Goal: Task Accomplishment & Management: Complete application form

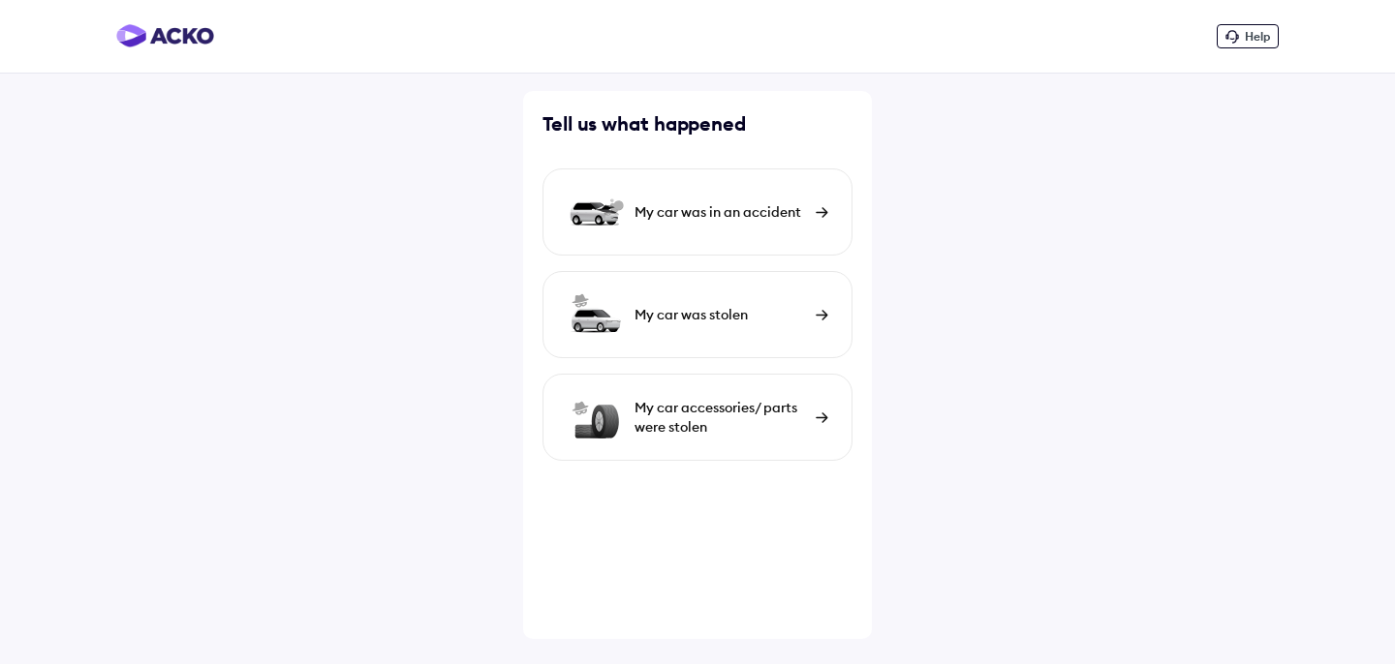
click at [767, 239] on div "My car was in an accident" at bounding box center [697, 212] width 310 height 87
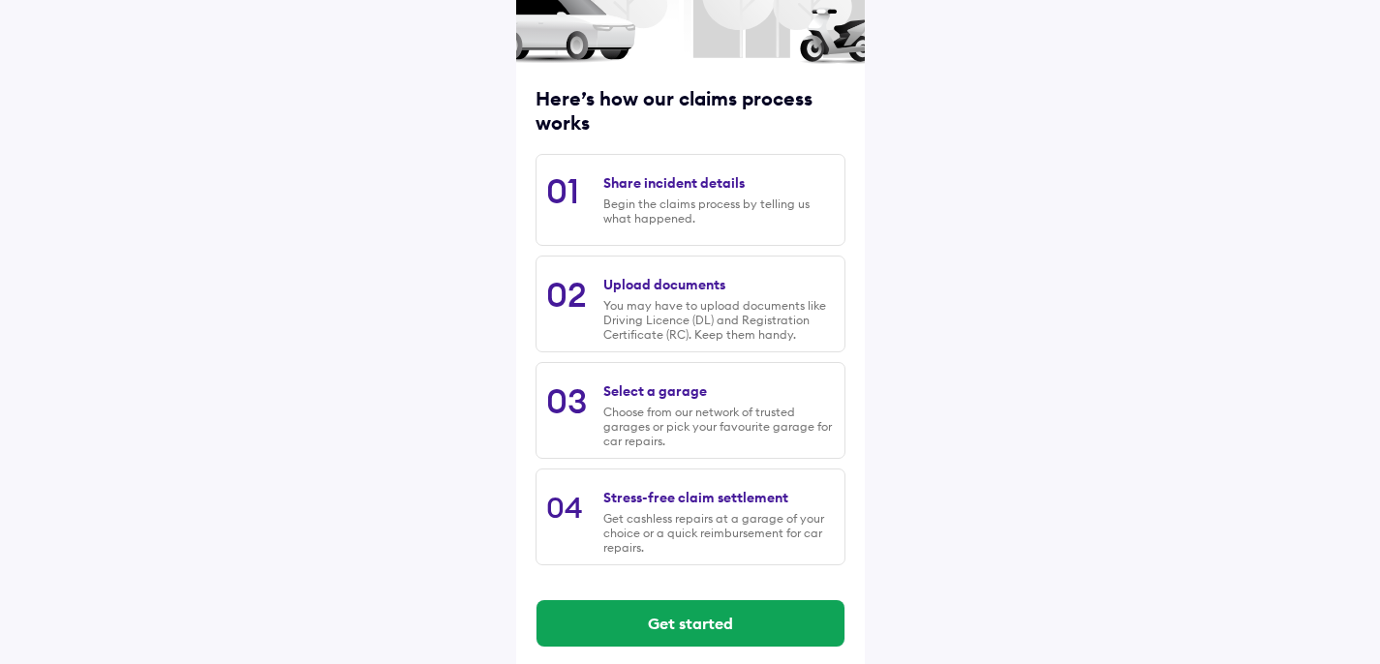
scroll to position [204, 0]
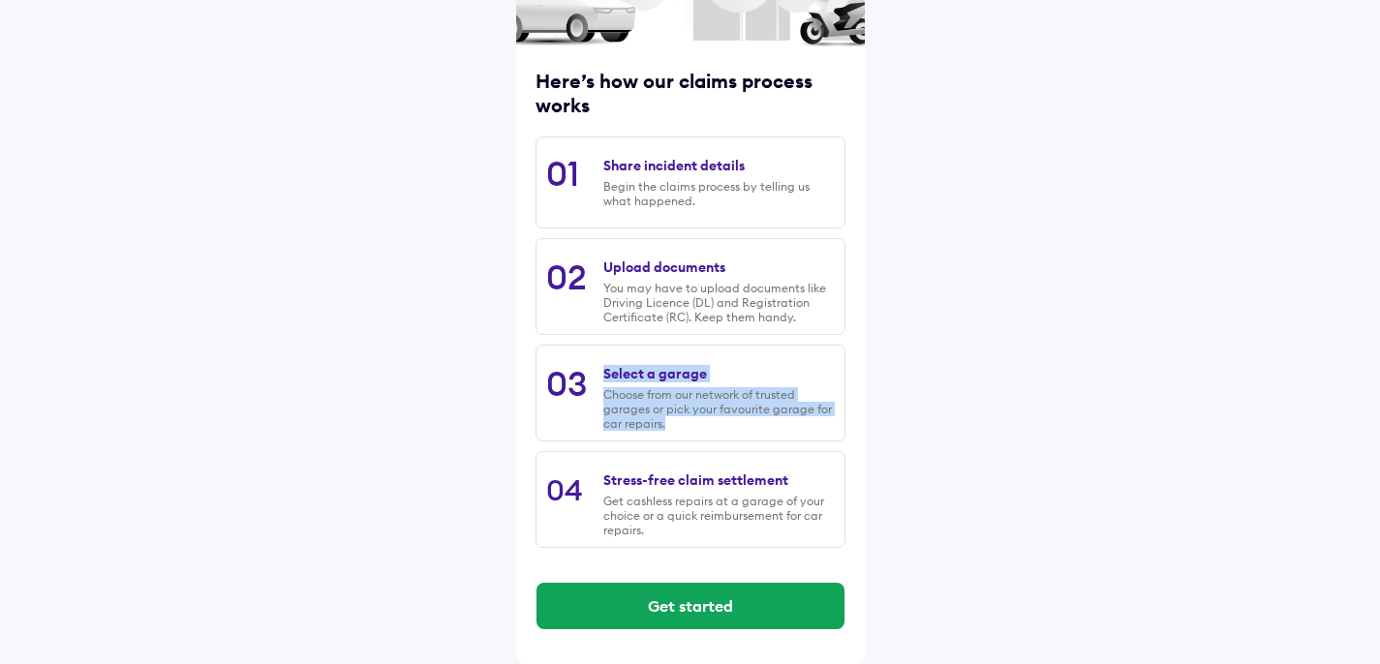
drag, startPoint x: 584, startPoint y: 381, endPoint x: 684, endPoint y: 433, distance: 112.7
click at [684, 433] on div "03 Select a garage Choose from our network of trusted garages or pick your favo…" at bounding box center [691, 393] width 310 height 97
click at [746, 429] on div "Choose from our network of trusted garages or pick your favourite garage for ca…" at bounding box center [718, 409] width 231 height 44
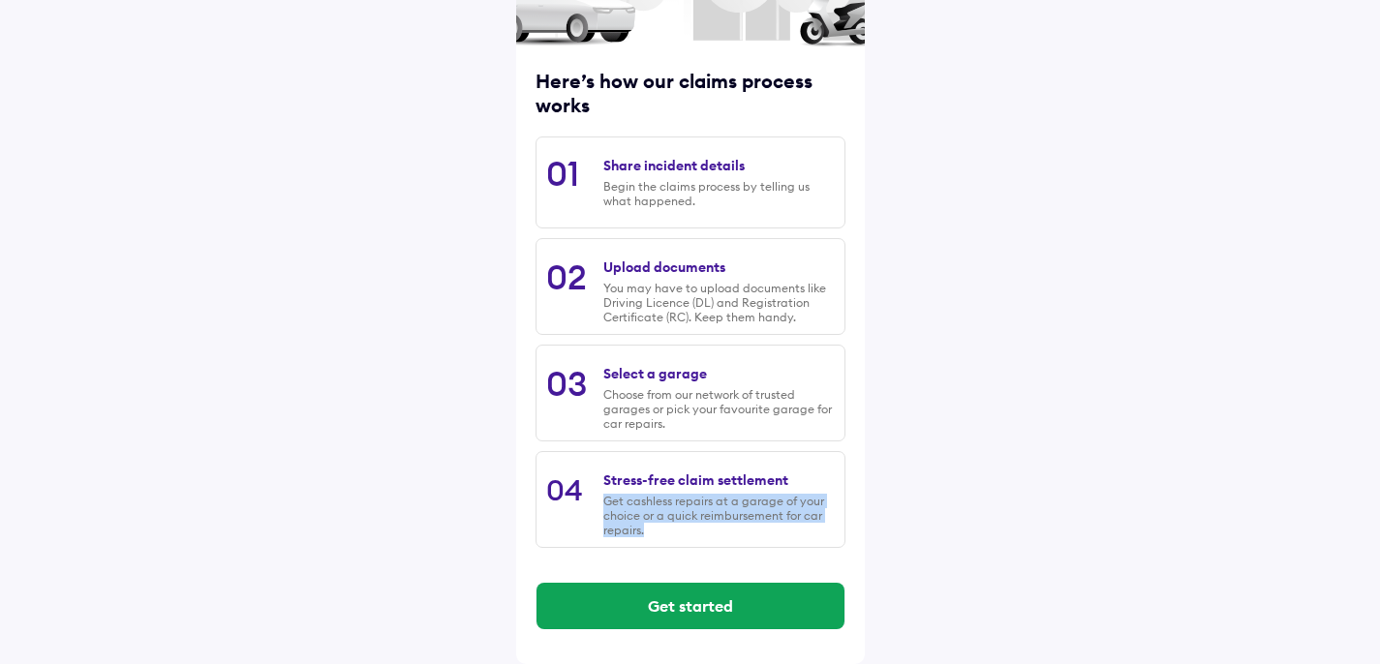
drag, startPoint x: 817, startPoint y: 486, endPoint x: 789, endPoint y: 551, distance: 70.3
click at [783, 561] on div "Here’s how our claims process works 01 Share incident details Begin the claims …" at bounding box center [691, 237] width 310 height 661
click at [909, 477] on div "Here’s how our claims process works 01 Share incident details Begin the claims …" at bounding box center [690, 231] width 1380 height 868
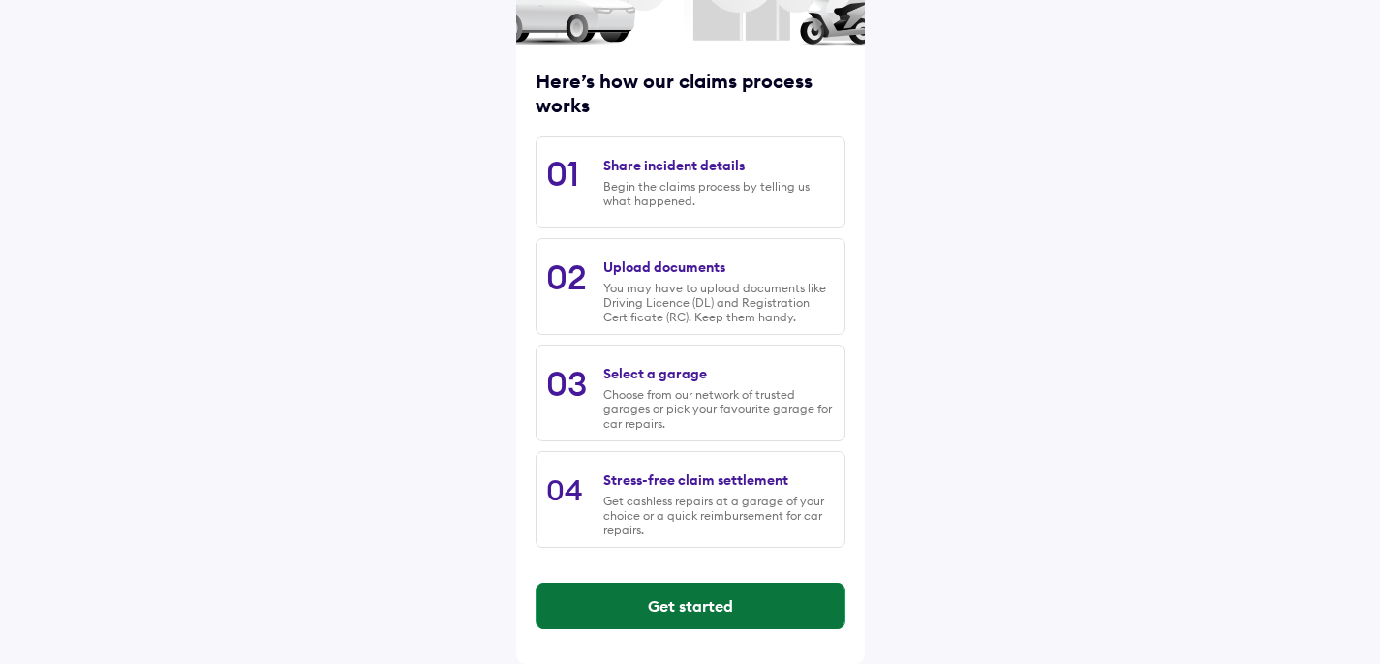
click at [797, 598] on button "Get started" at bounding box center [691, 606] width 308 height 46
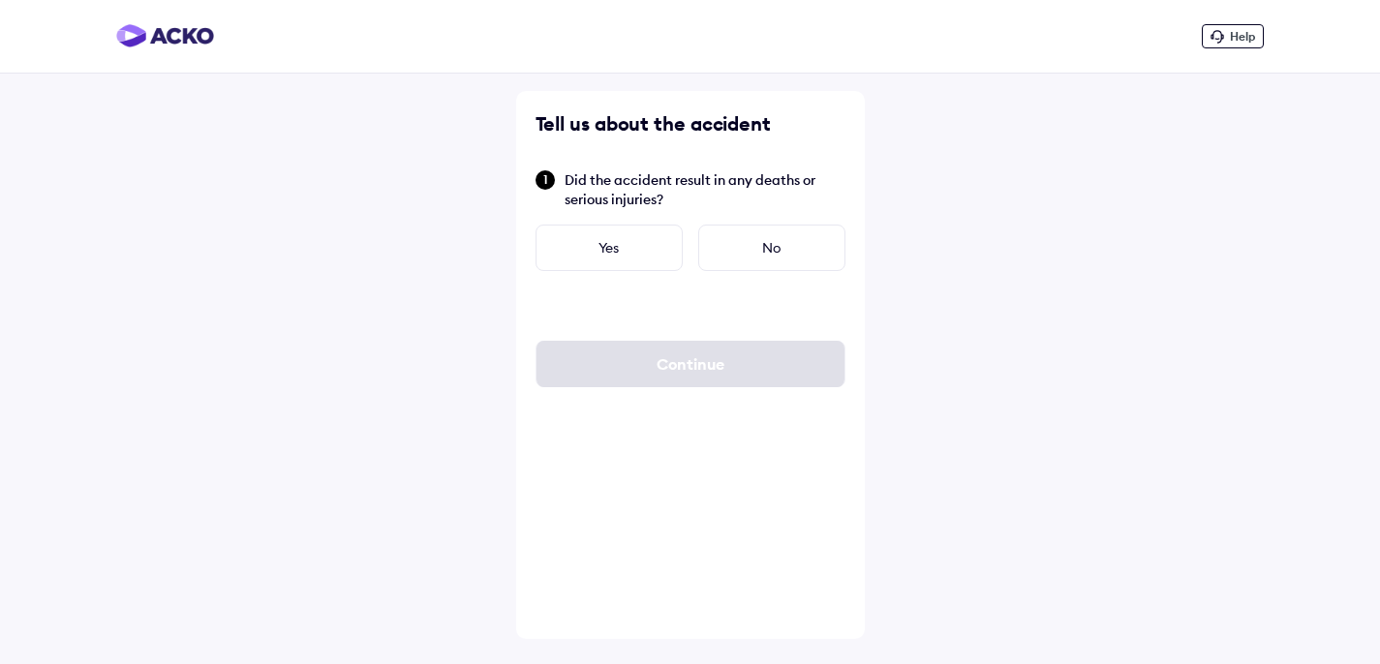
scroll to position [0, 0]
click at [822, 247] on div "No" at bounding box center [778, 248] width 147 height 46
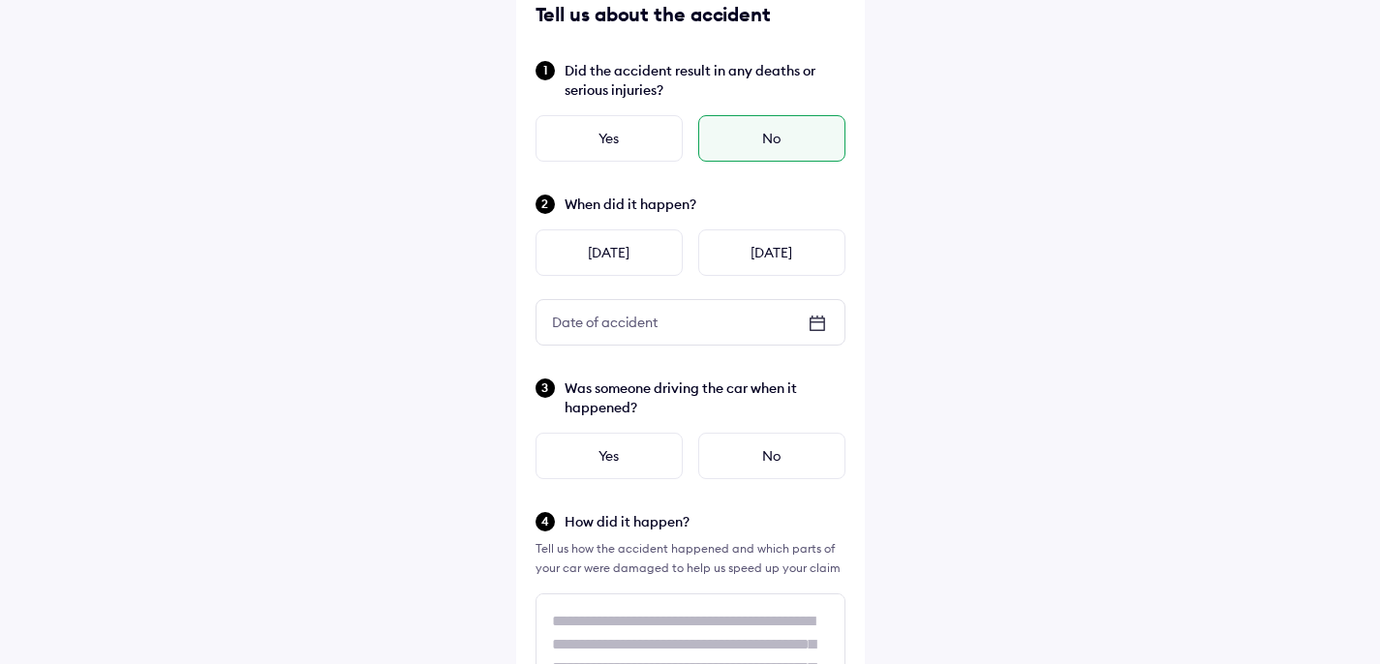
scroll to position [148, 0]
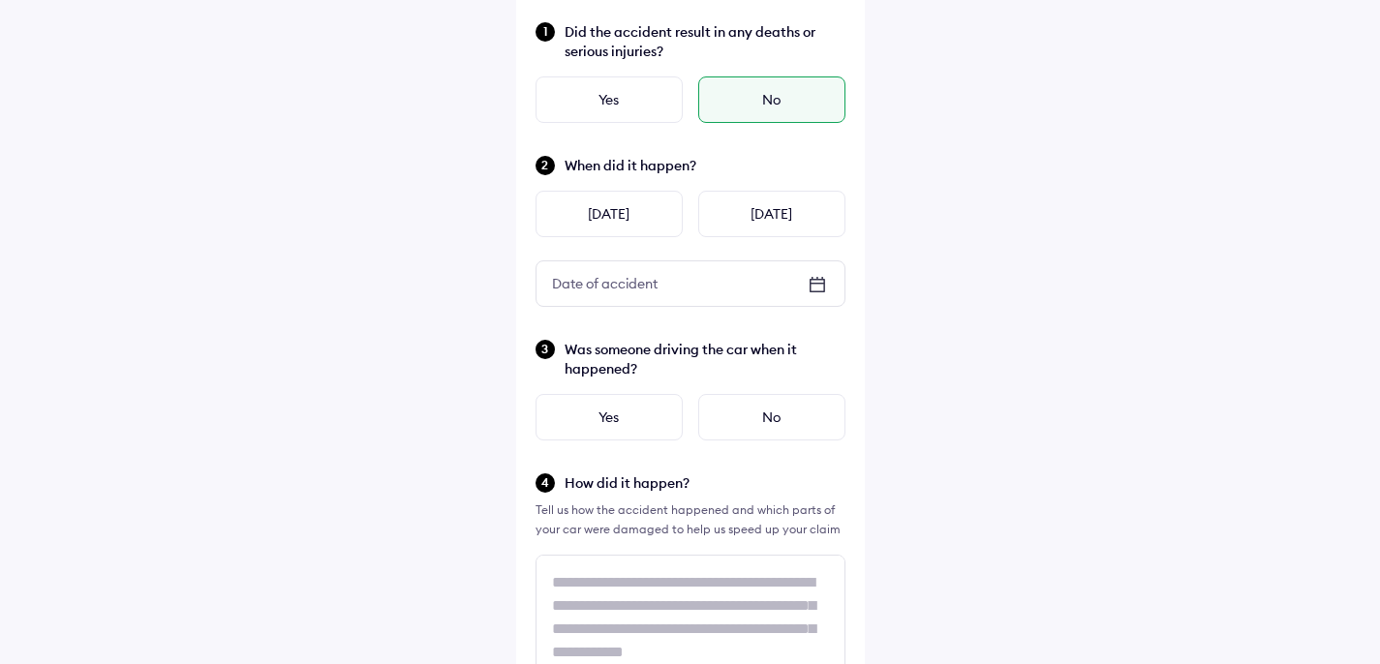
click at [747, 295] on div "Date of accident" at bounding box center [691, 284] width 308 height 45
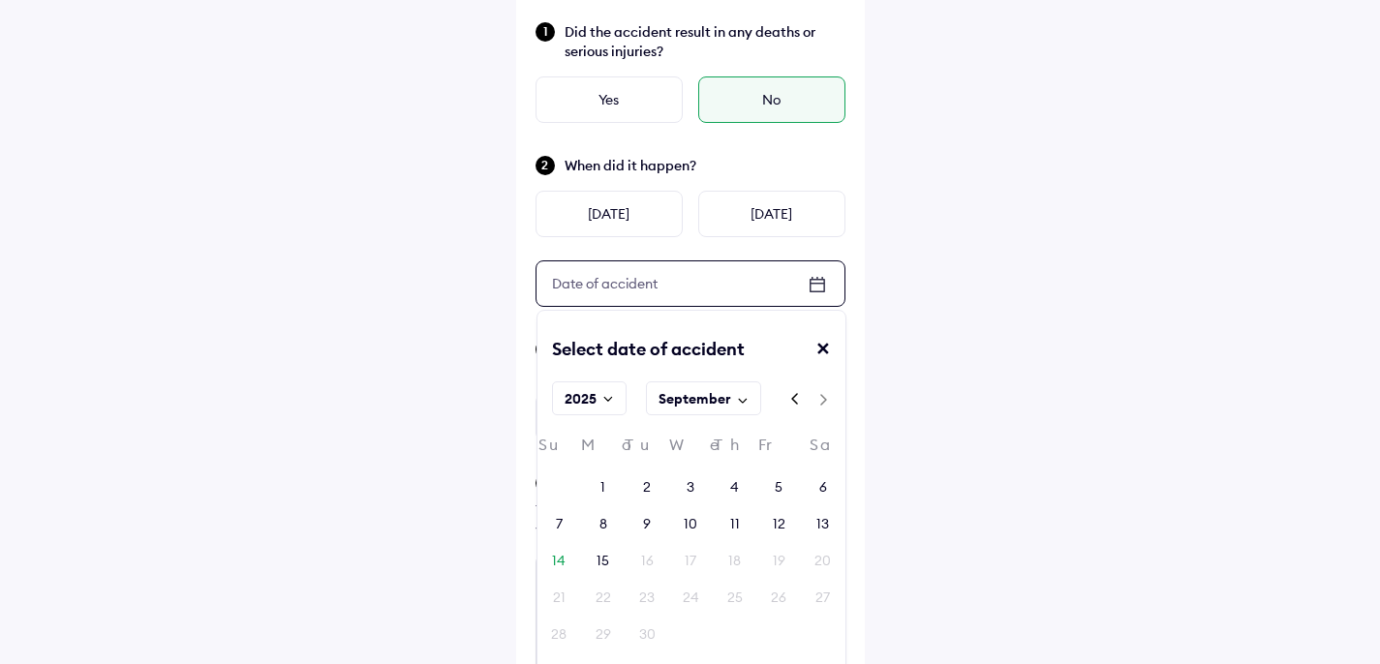
click at [729, 410] on div "September" at bounding box center [703, 399] width 115 height 34
click at [743, 551] on div "Aug" at bounding box center [691, 565] width 103 height 29
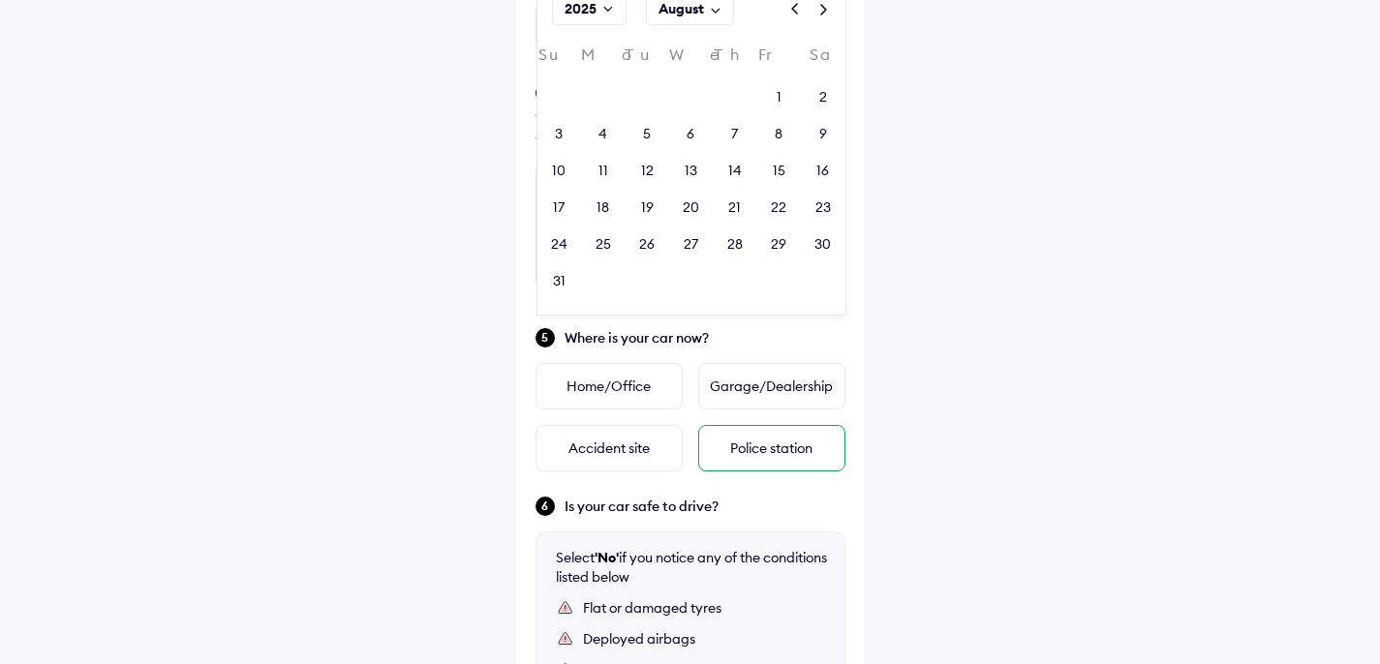
scroll to position [529, 0]
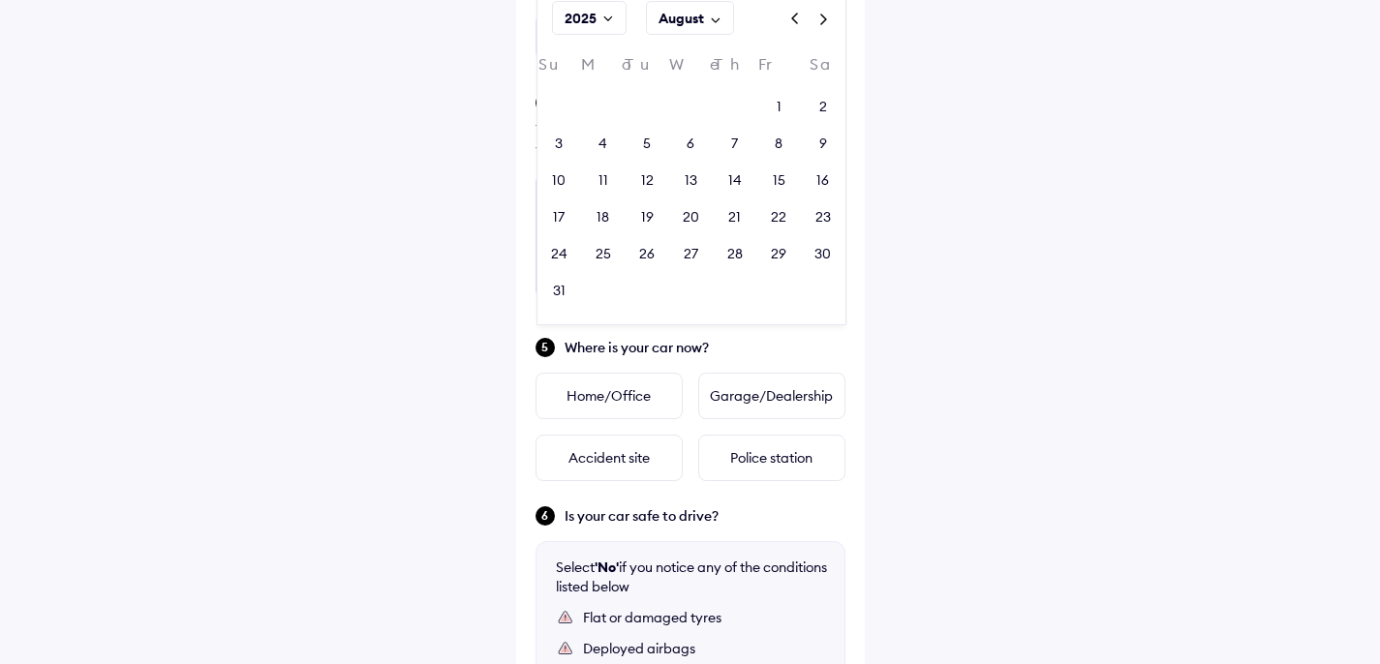
click at [615, 258] on div "25" at bounding box center [603, 253] width 44 height 29
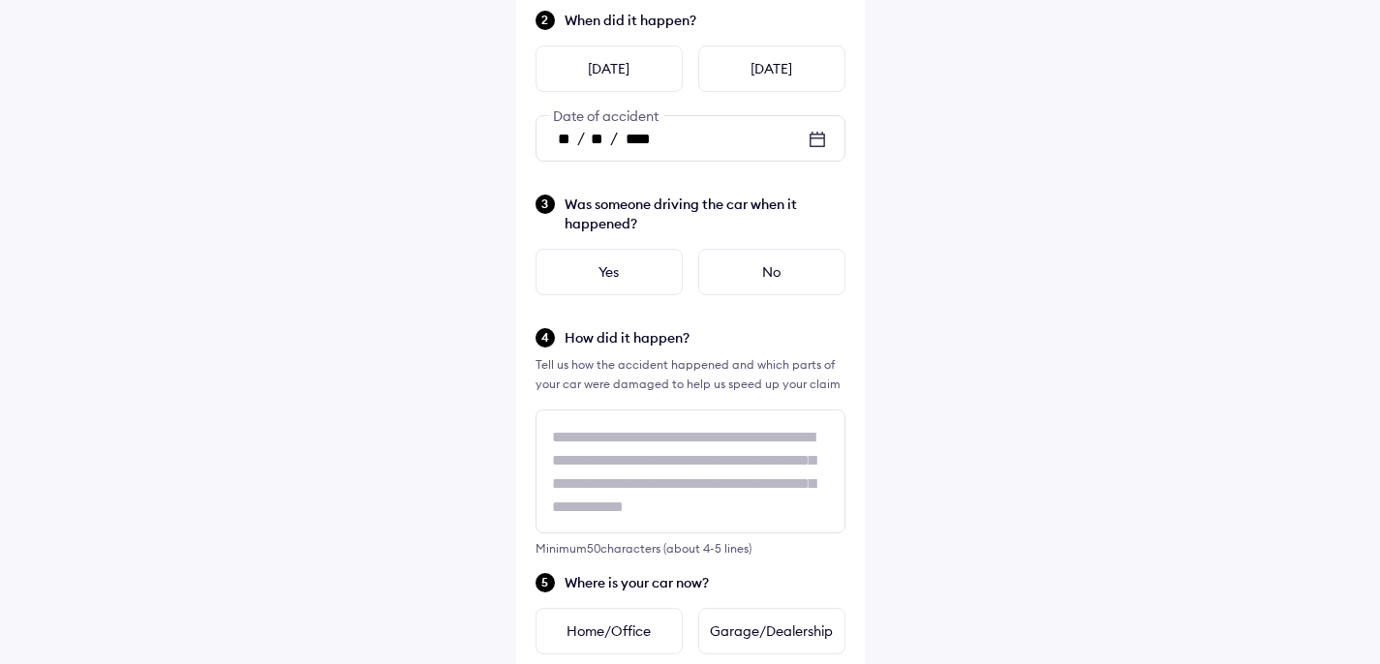
scroll to position [289, 0]
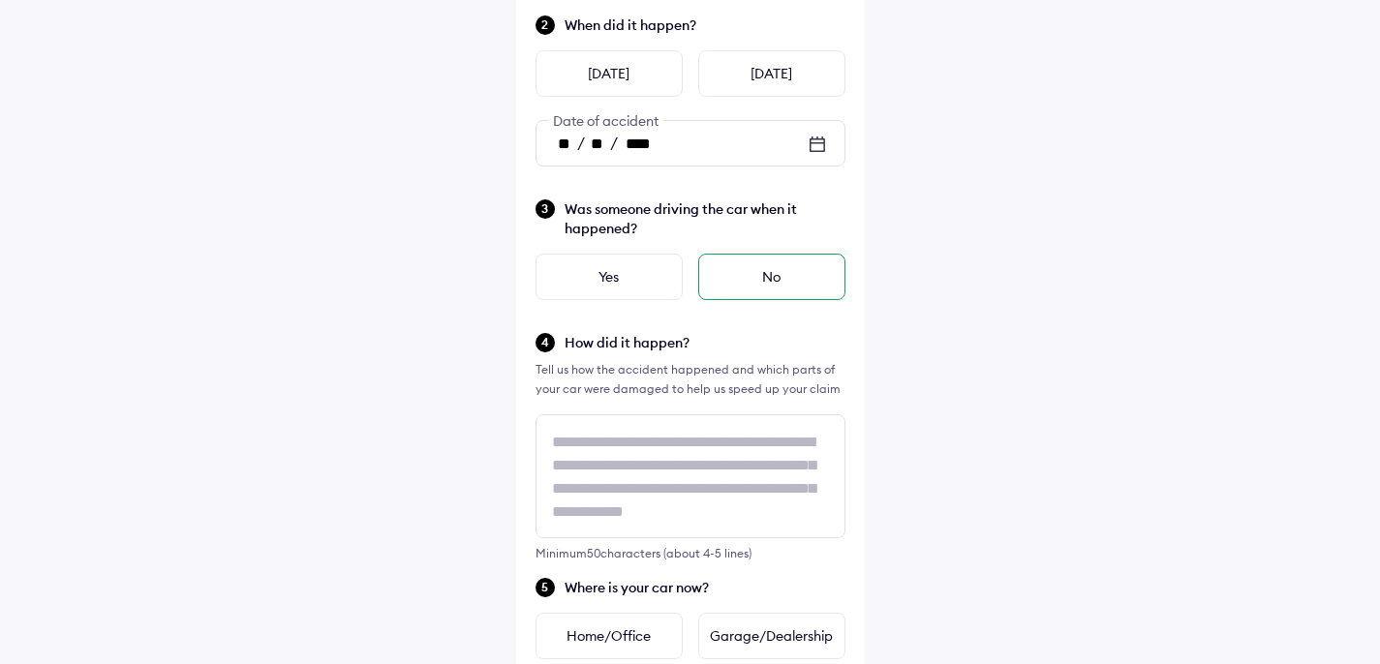
click at [804, 286] on div "No" at bounding box center [771, 277] width 147 height 46
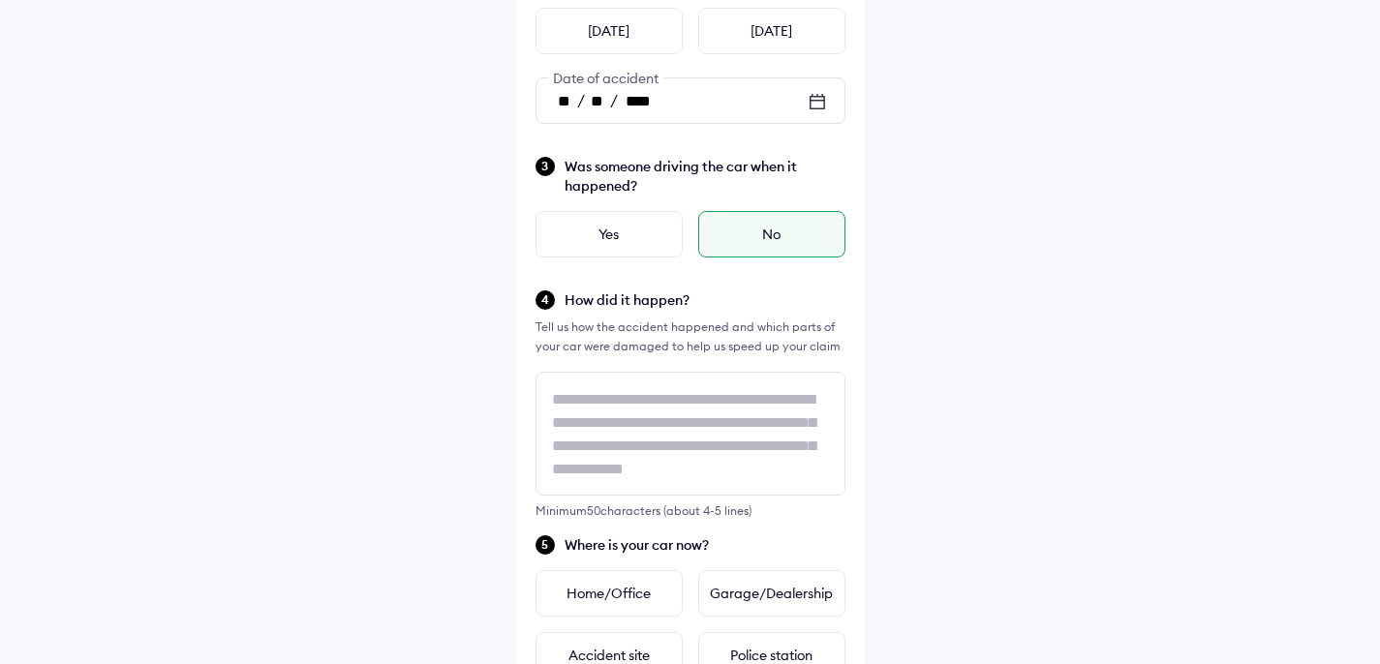
scroll to position [499, 0]
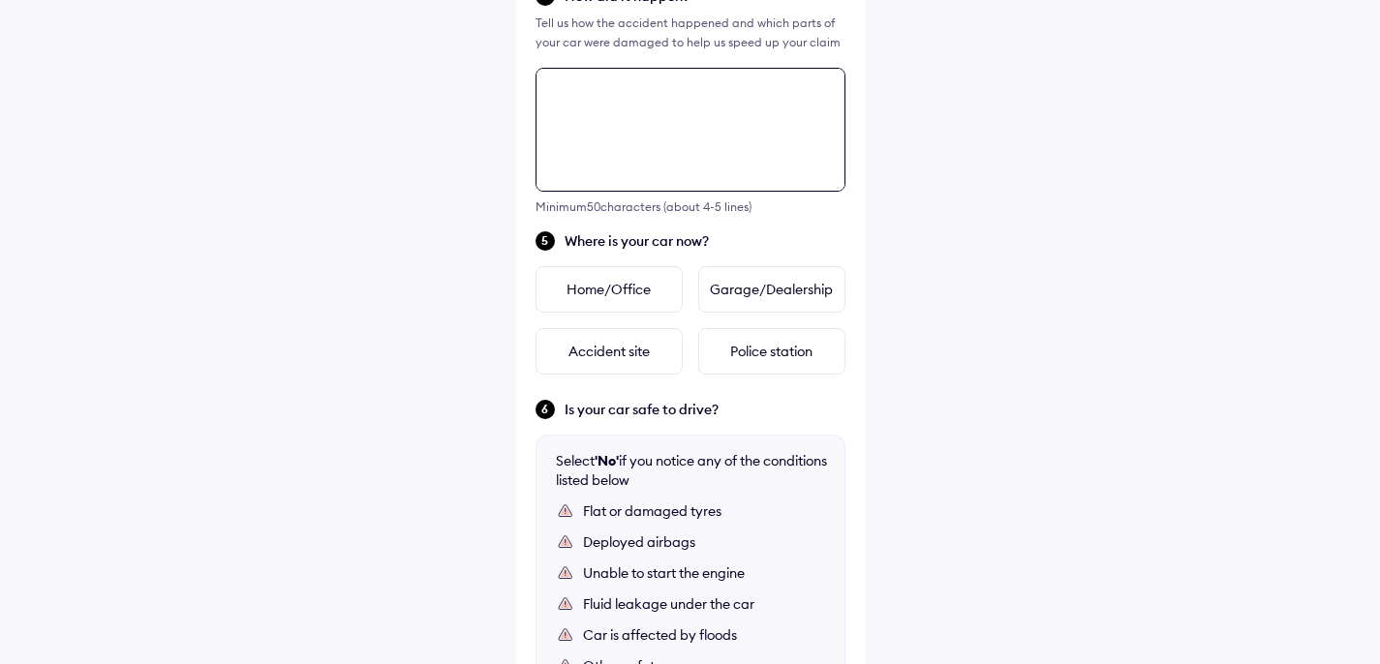
click at [678, 277] on div "Tell us about the accident Did the accident result in any deaths or serious inj…" at bounding box center [690, 192] width 349 height 1473
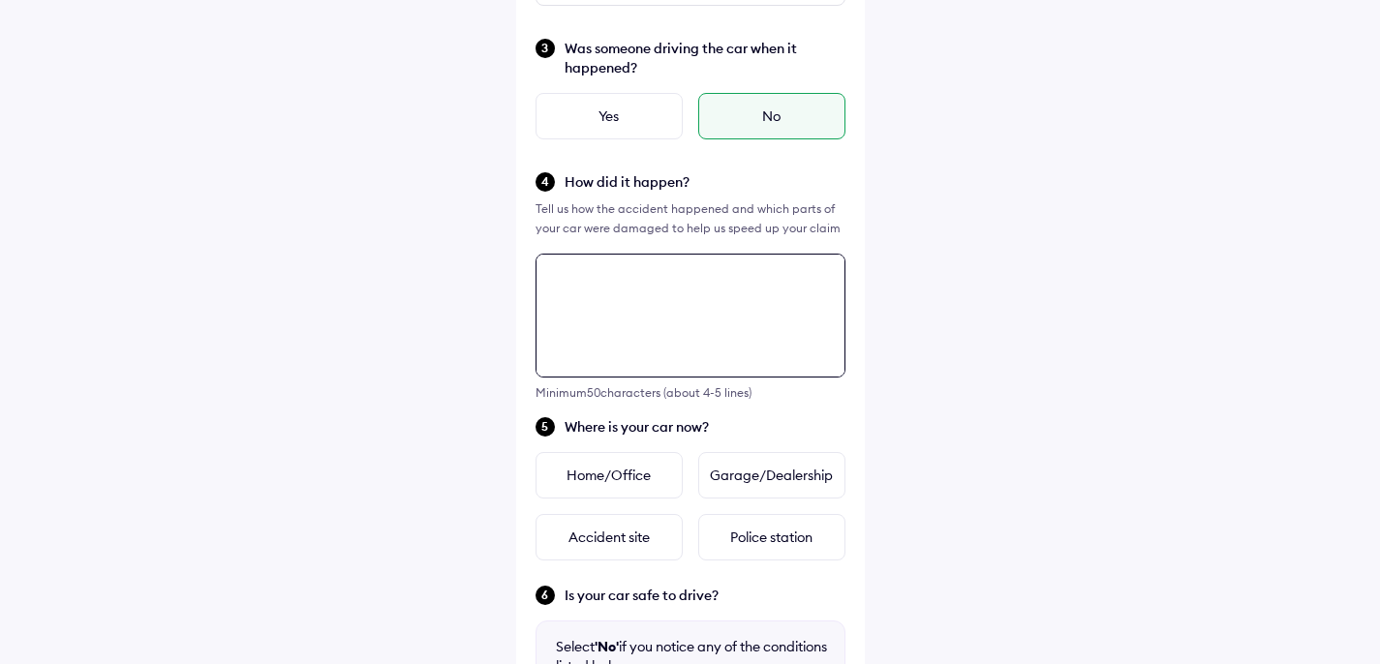
scroll to position [320, 0]
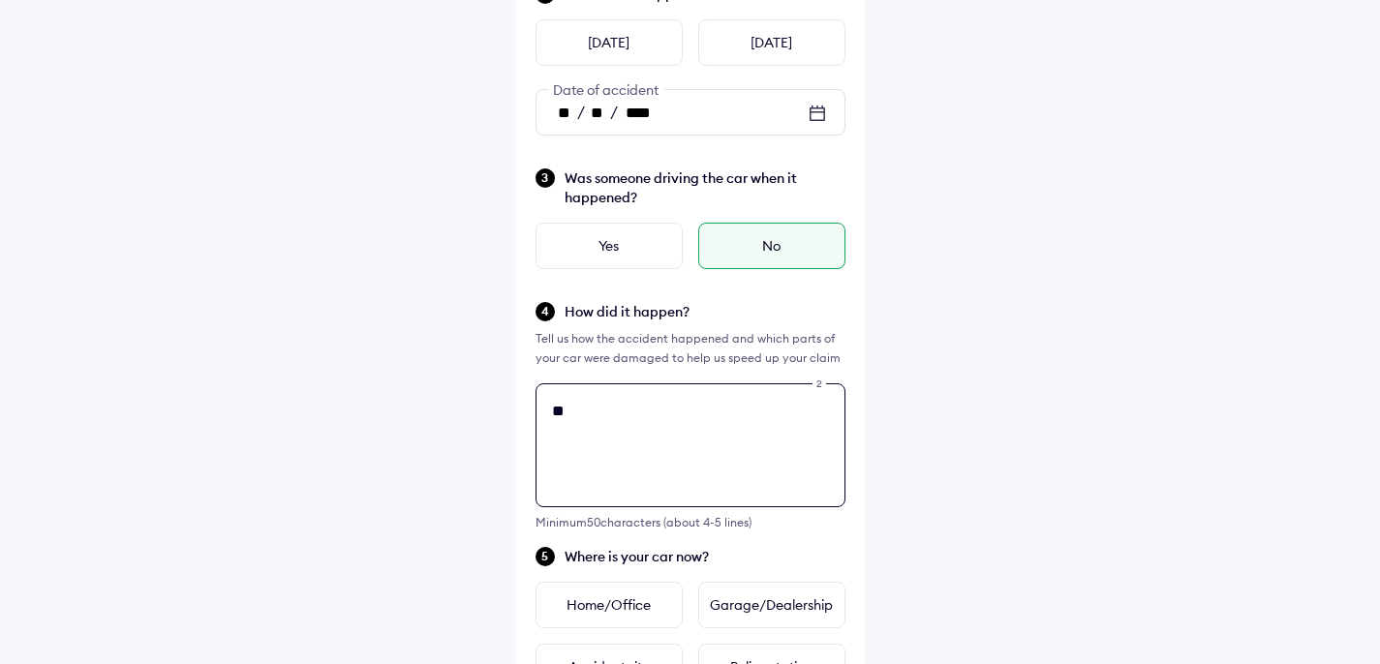
type textarea "*"
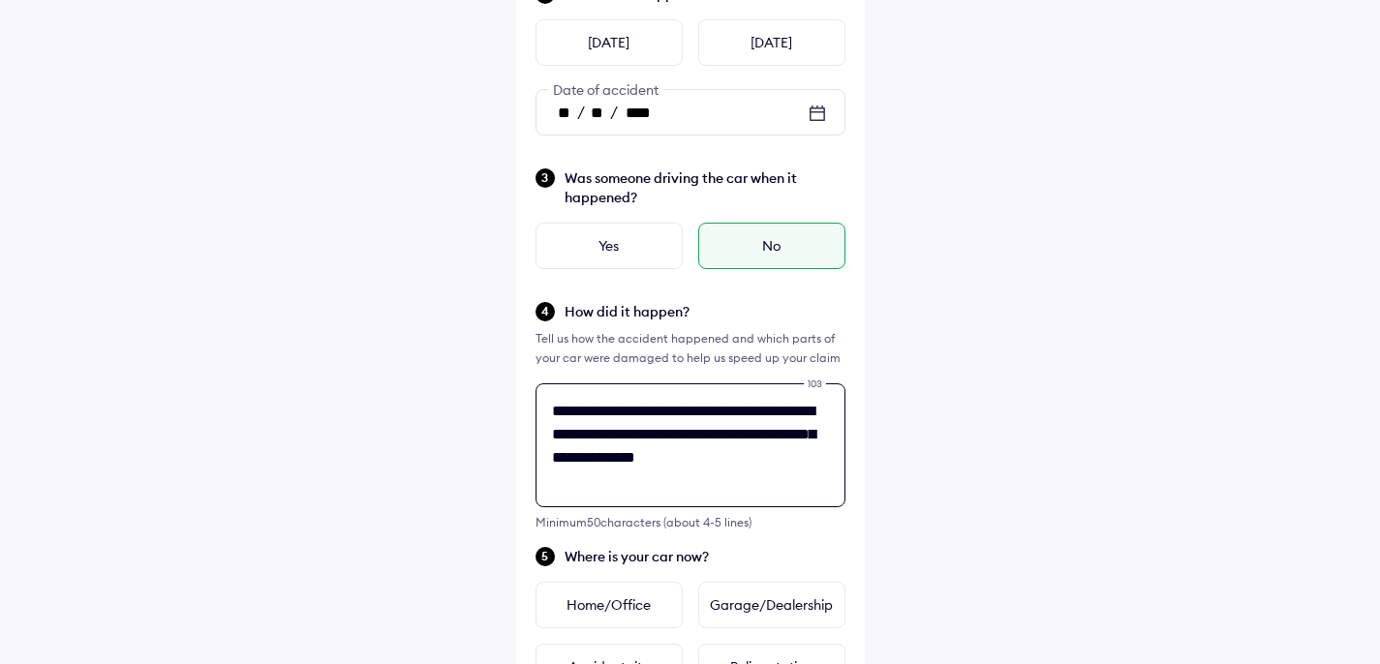
click at [640, 438] on textarea "**********" at bounding box center [691, 446] width 310 height 124
click at [775, 482] on textarea "**********" at bounding box center [691, 446] width 310 height 124
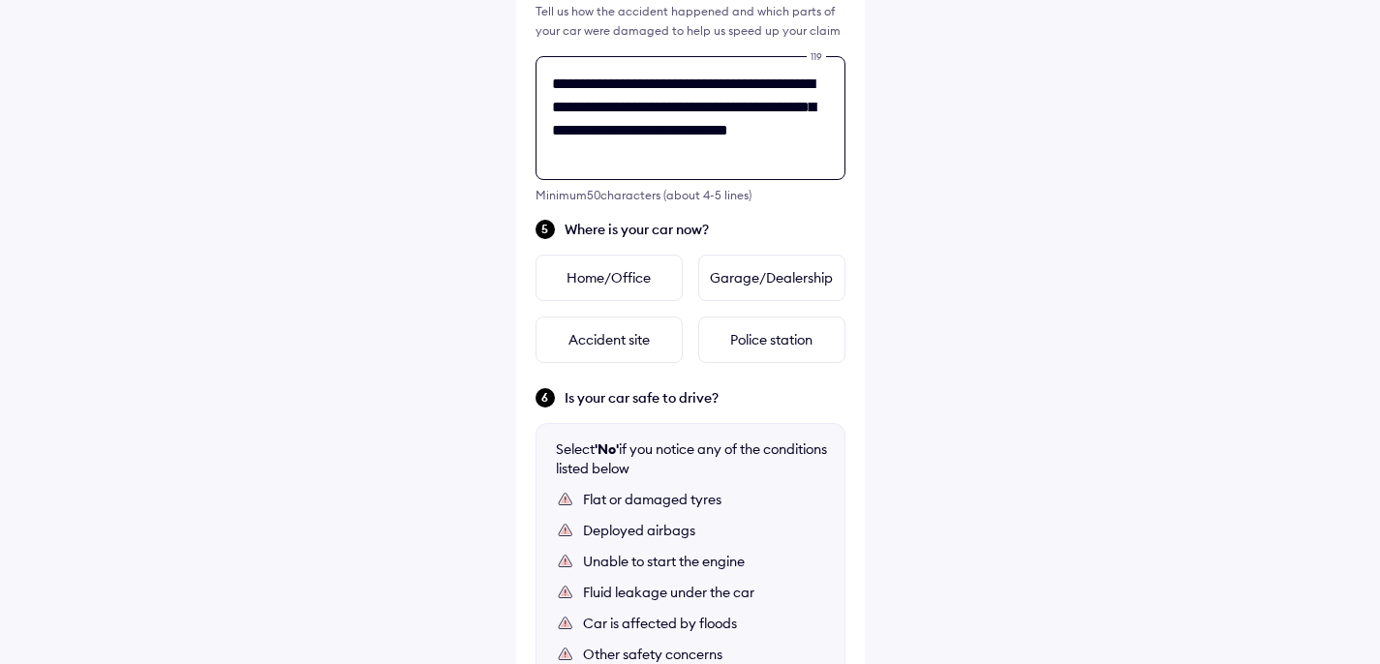
scroll to position [648, 0]
type textarea "**********"
click at [739, 283] on div "Garage/Dealership" at bounding box center [771, 277] width 147 height 46
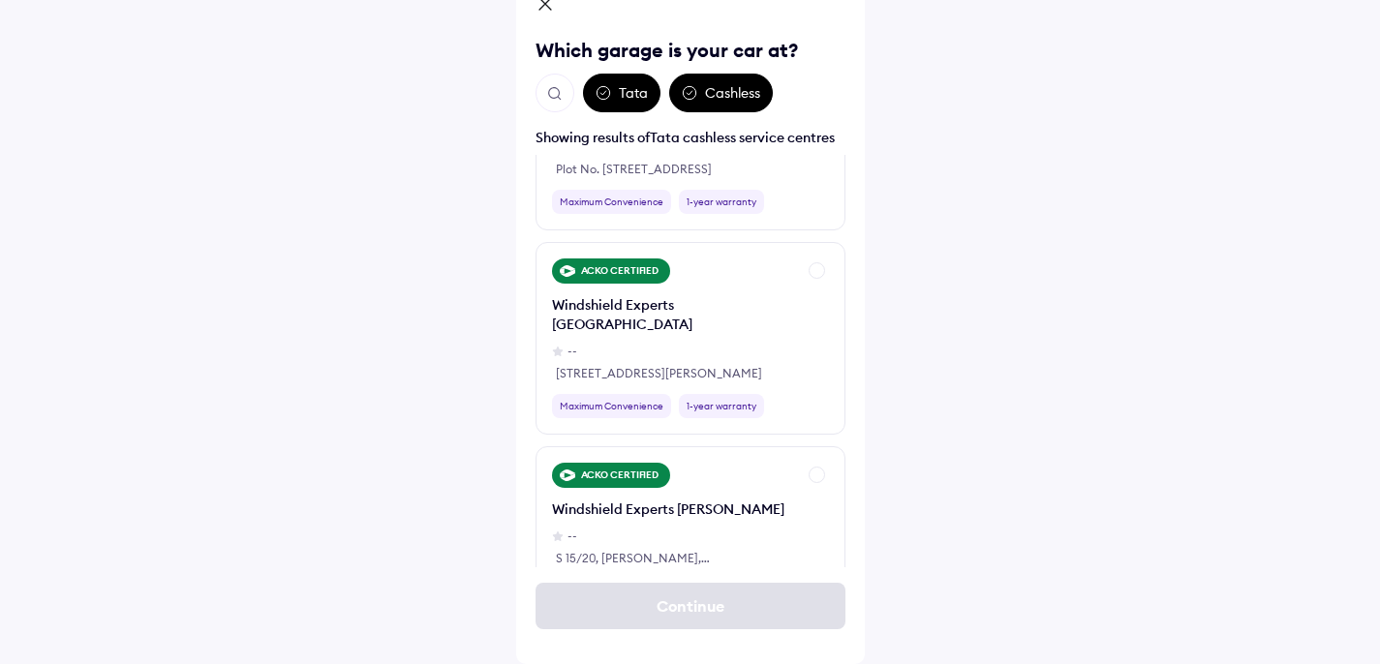
scroll to position [762, 0]
click at [632, 105] on div "Tata" at bounding box center [621, 93] width 77 height 39
click at [580, 89] on div "Tata Cashless" at bounding box center [691, 93] width 310 height 39
click at [589, 91] on div "Tata" at bounding box center [621, 93] width 77 height 39
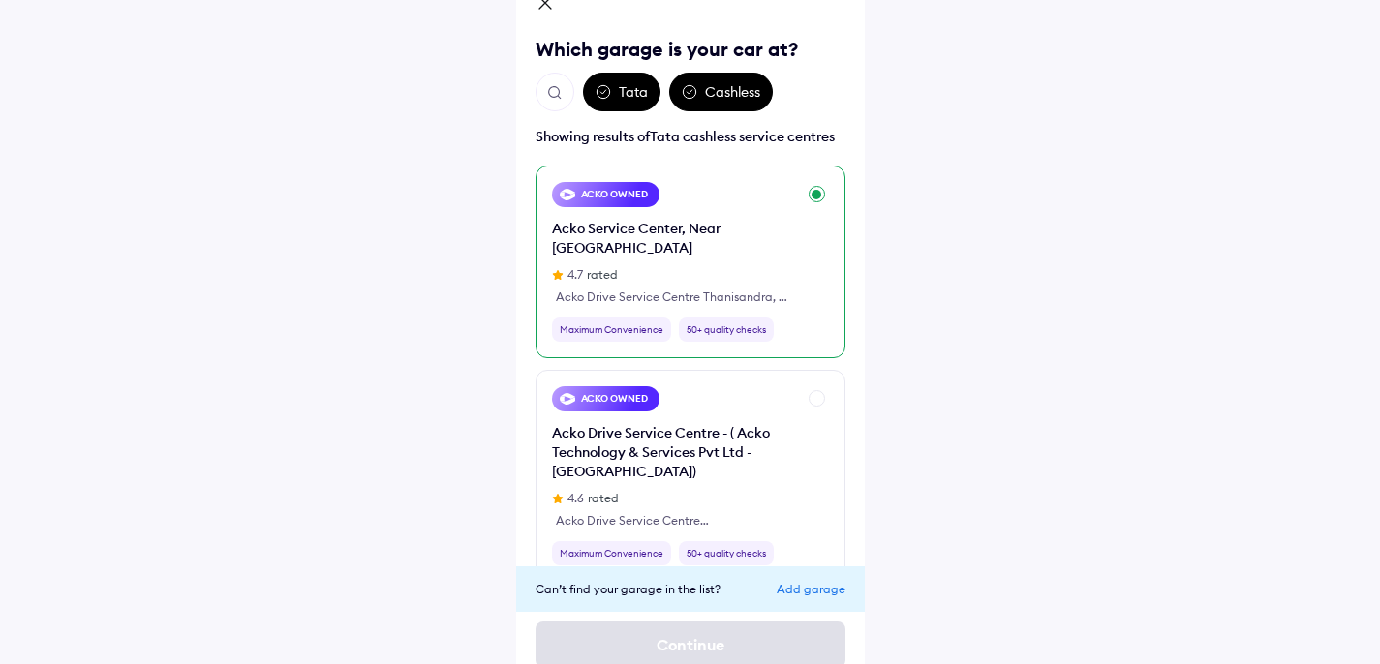
scroll to position [118, 0]
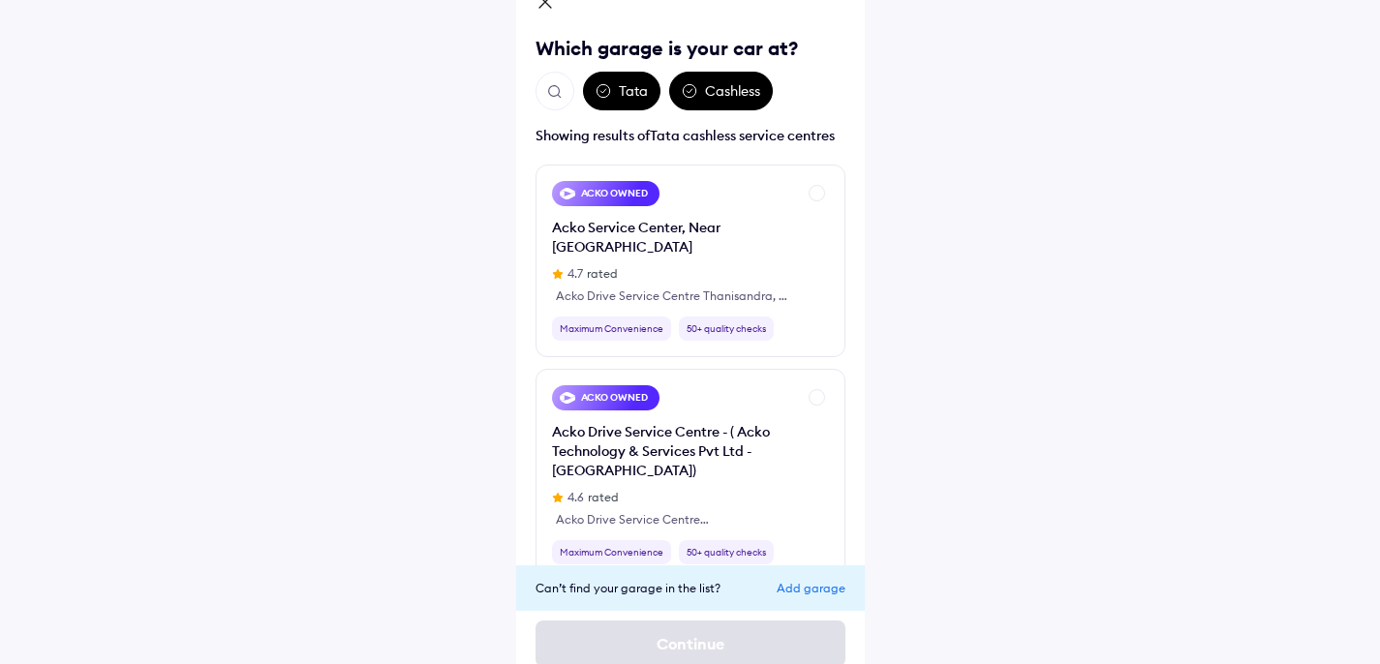
click at [560, 100] on img "Open search" at bounding box center [554, 91] width 17 height 17
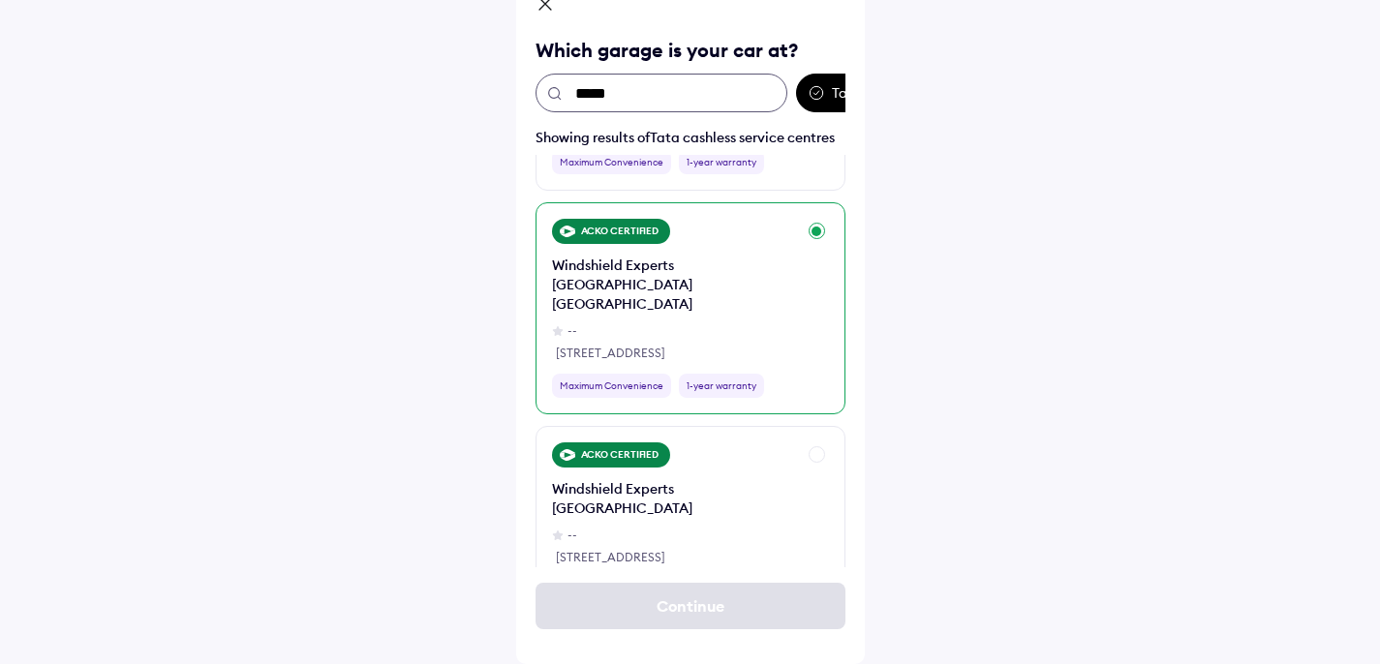
scroll to position [2447, 0]
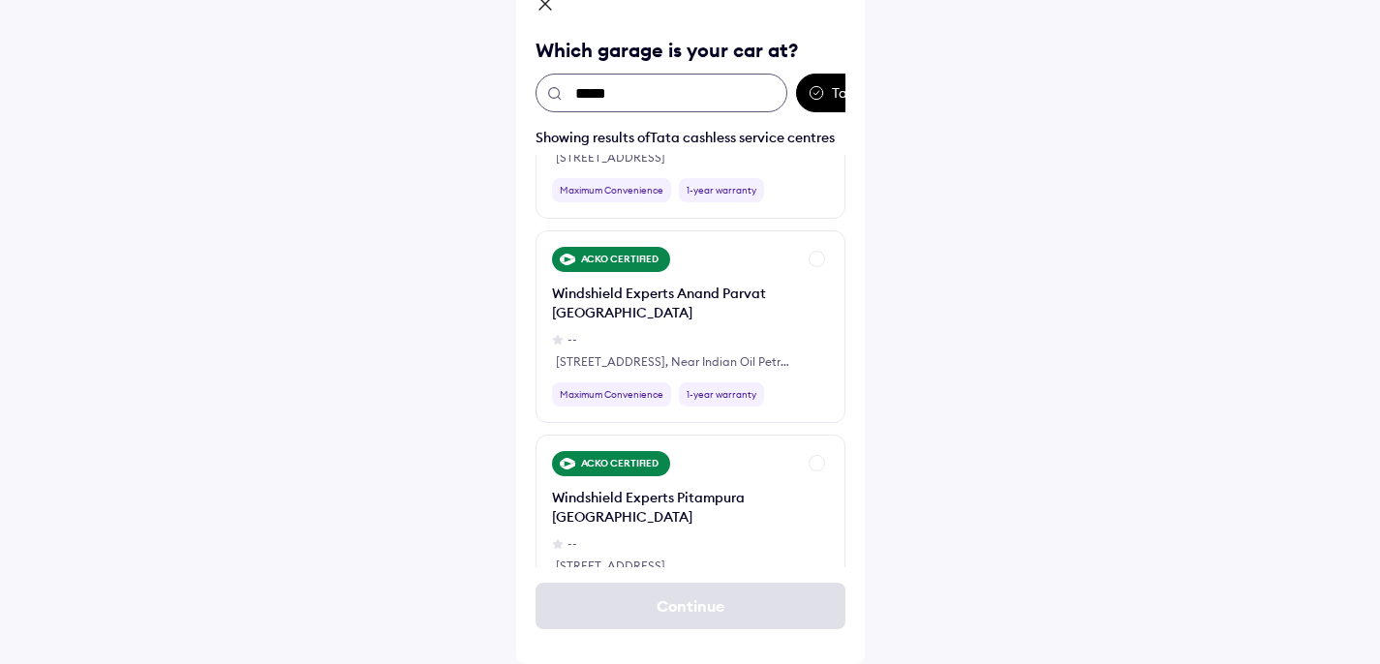
click at [745, 97] on input "*****" at bounding box center [662, 93] width 252 height 39
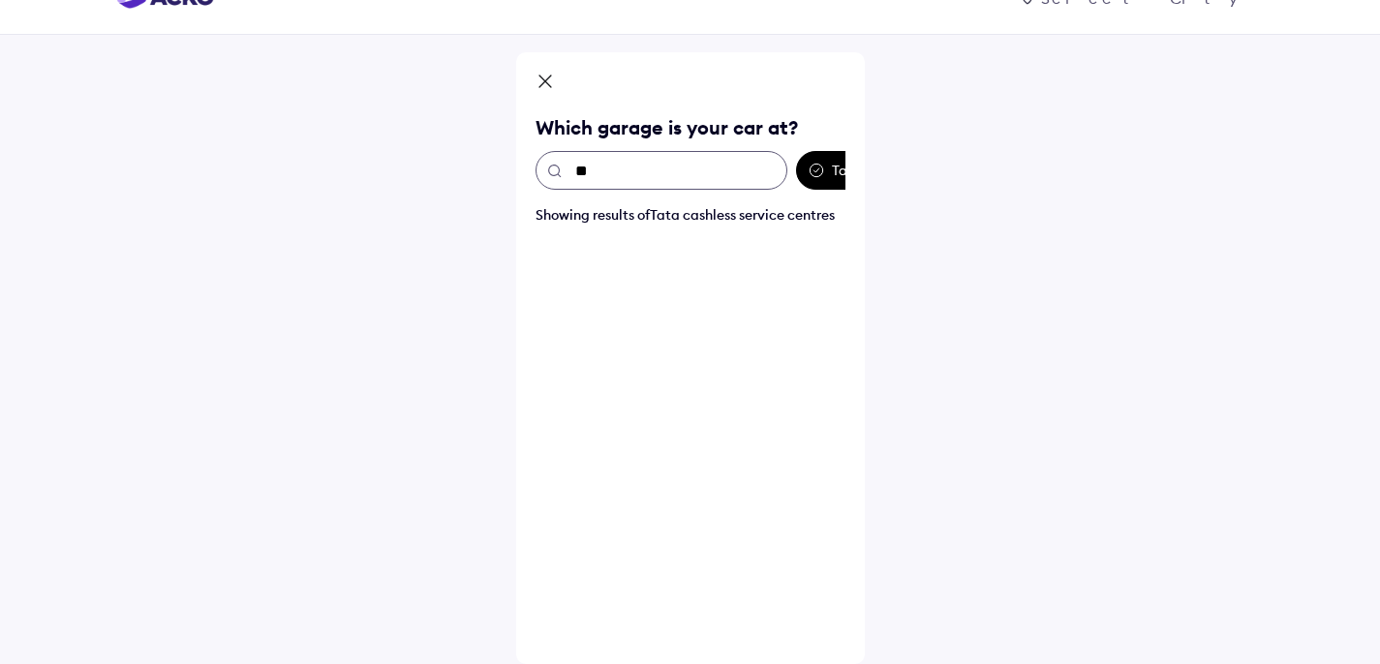
type input "*"
type input "*******"
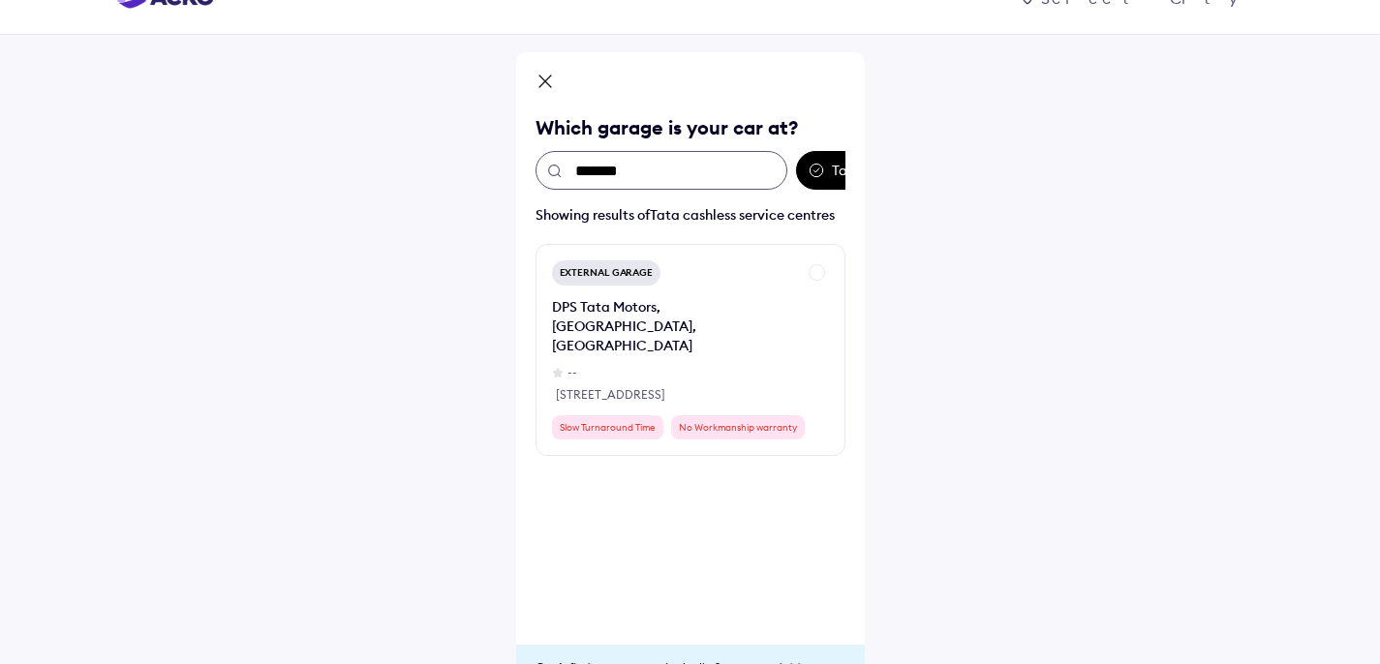
scroll to position [116, 0]
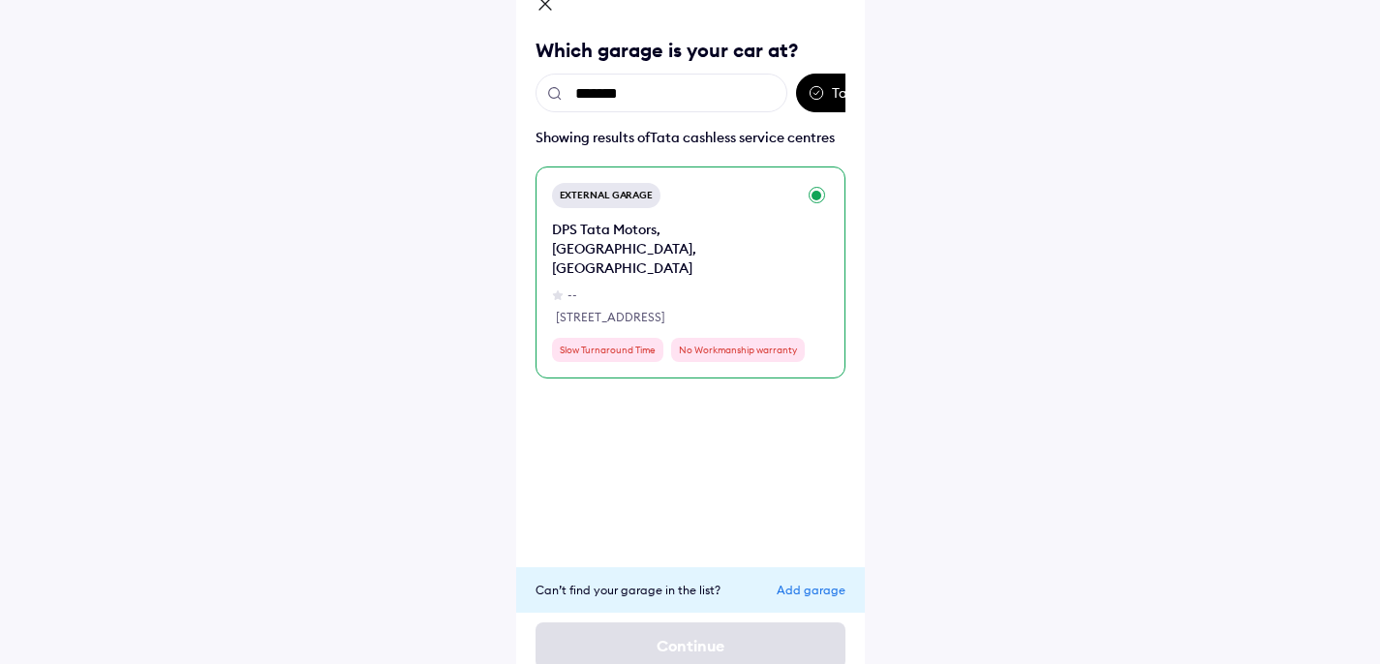
click at [809, 260] on div "External Garage DPS Tata Motors, [GEOGRAPHIC_DATA], [GEOGRAPHIC_DATA] -- No ZB/…" at bounding box center [691, 273] width 310 height 212
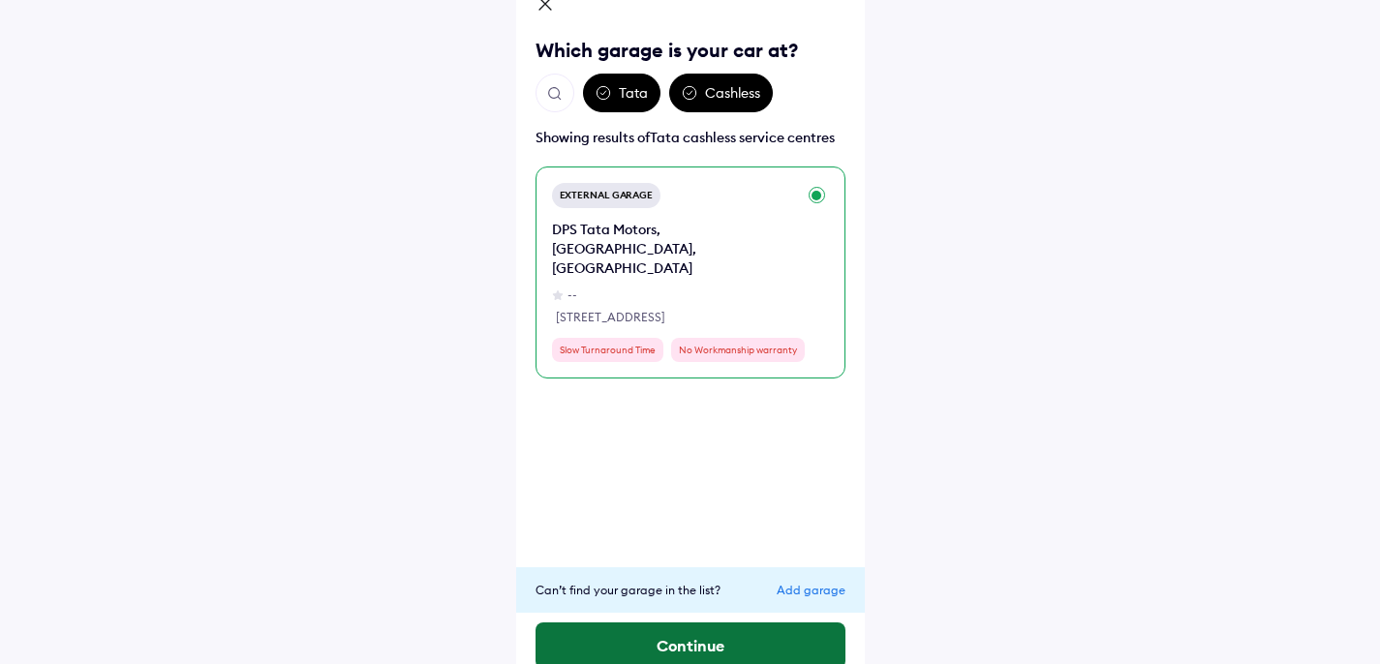
click at [720, 635] on button "Continue" at bounding box center [691, 646] width 310 height 46
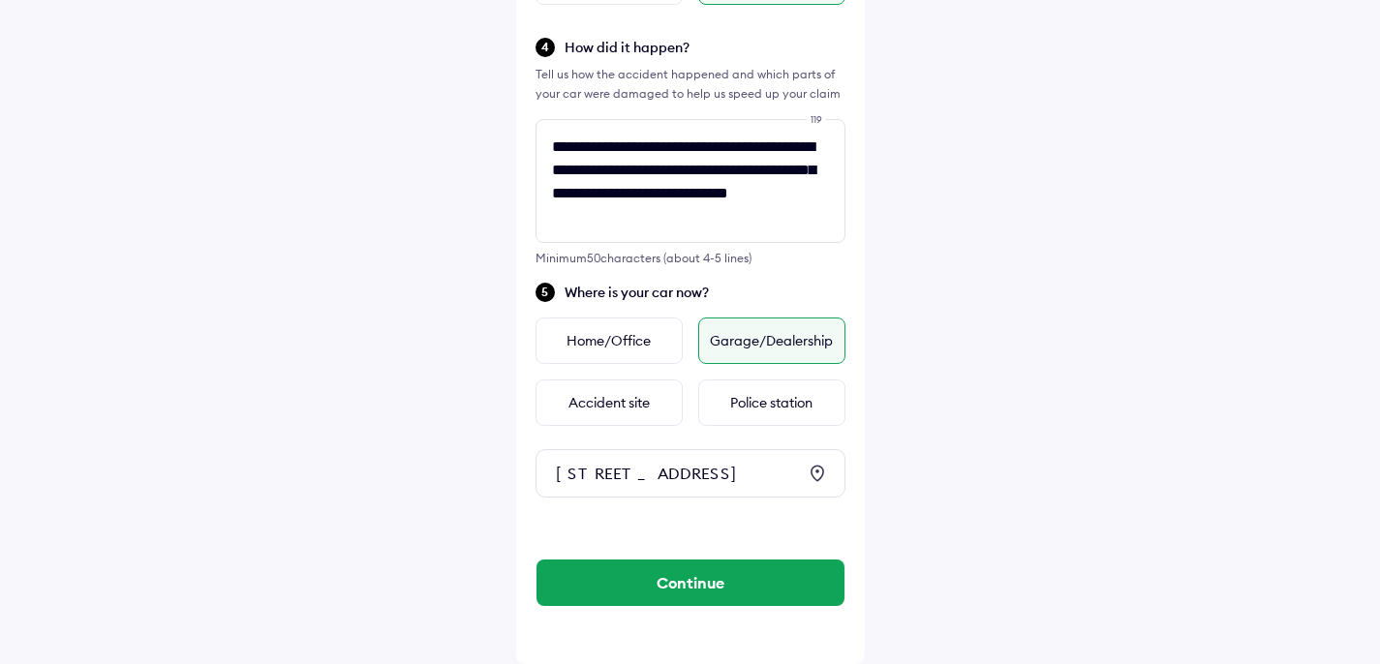
scroll to position [619, 0]
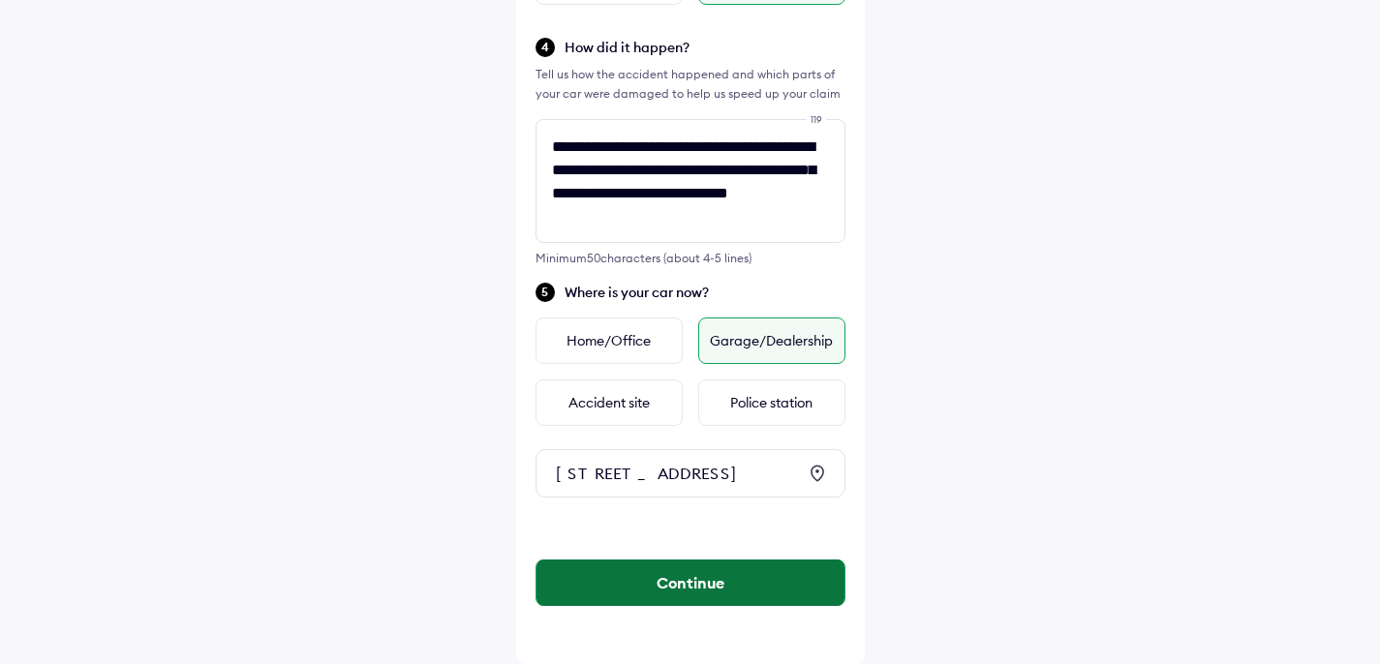
click at [750, 598] on button "Continue" at bounding box center [691, 583] width 308 height 46
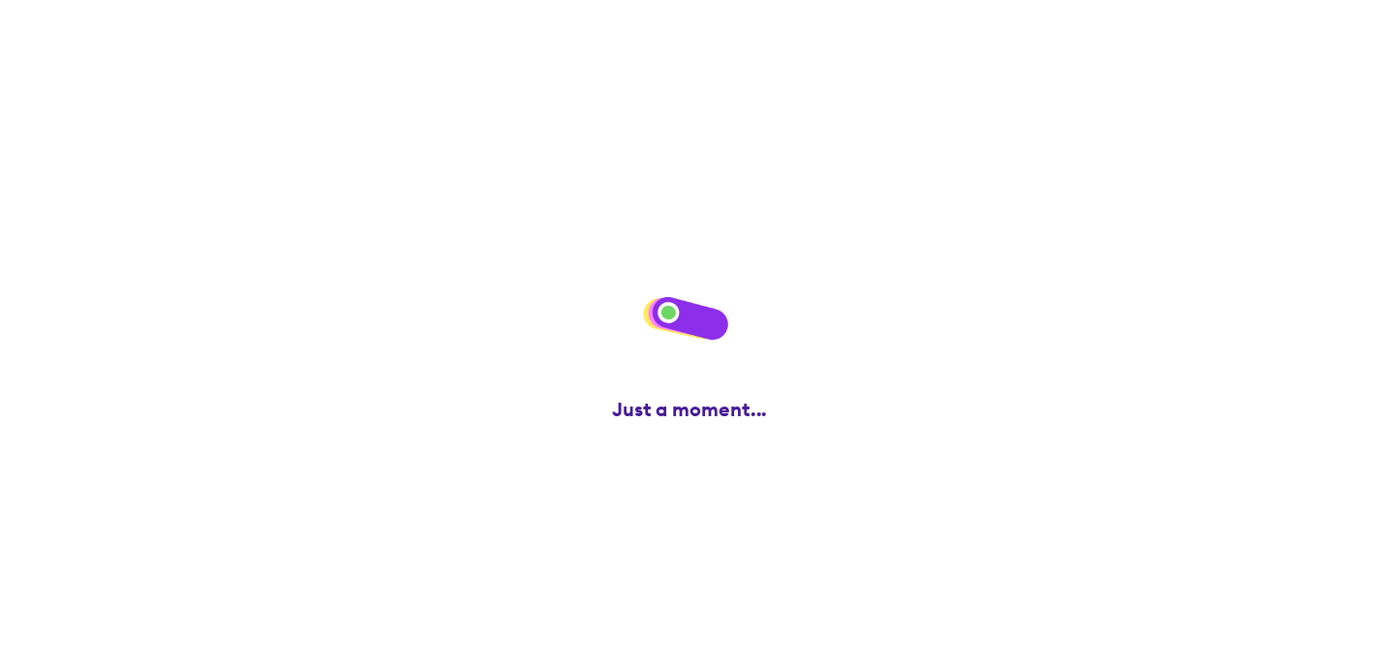
scroll to position [0, 0]
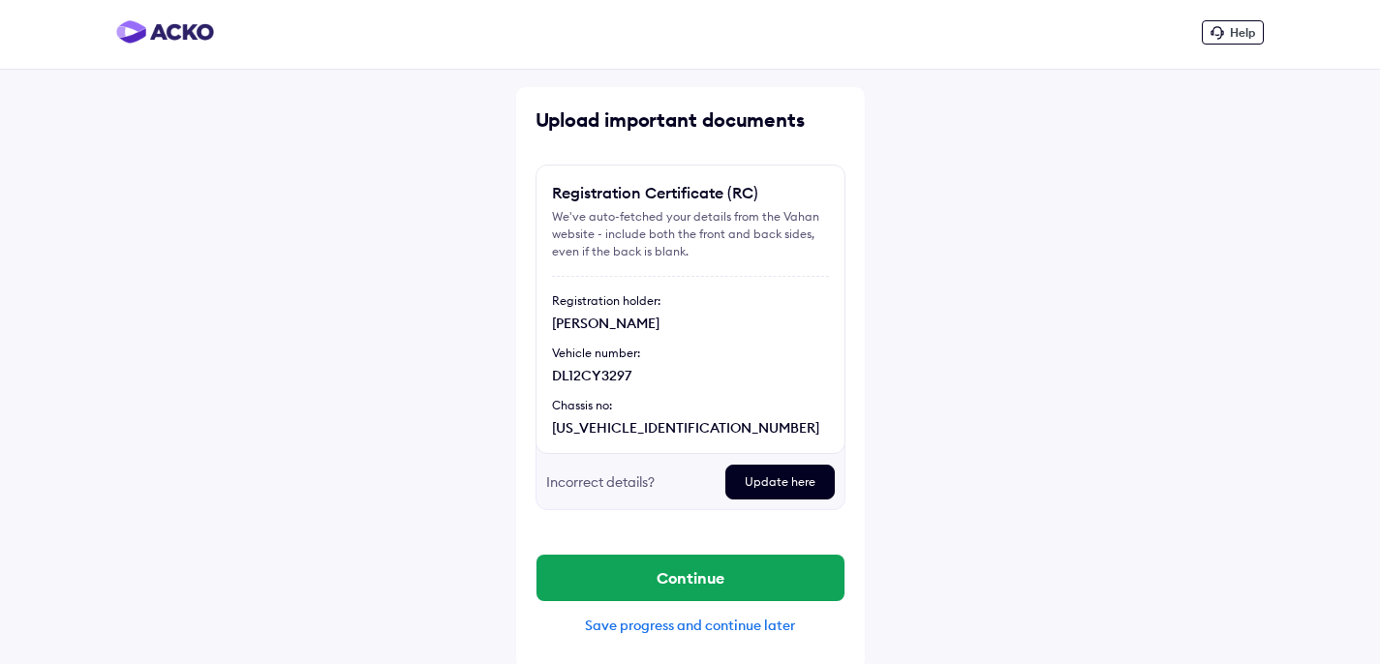
scroll to position [9, 0]
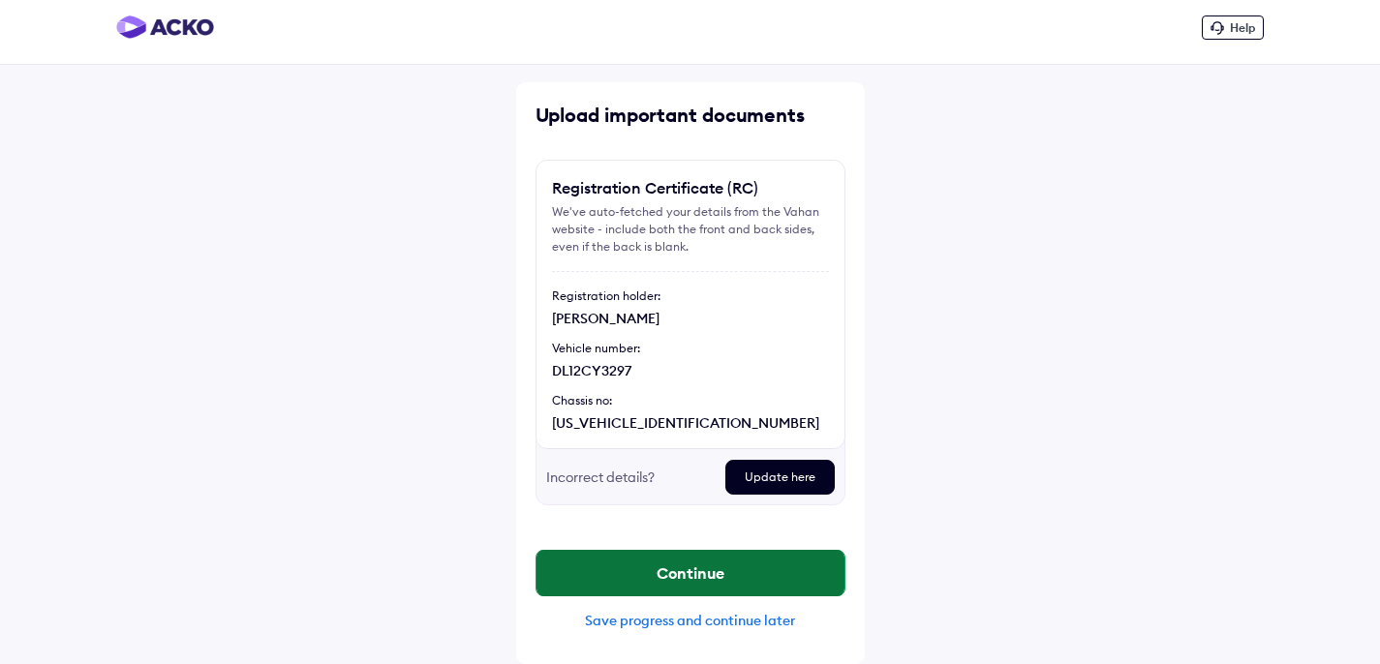
click at [796, 578] on button "Continue" at bounding box center [691, 573] width 308 height 46
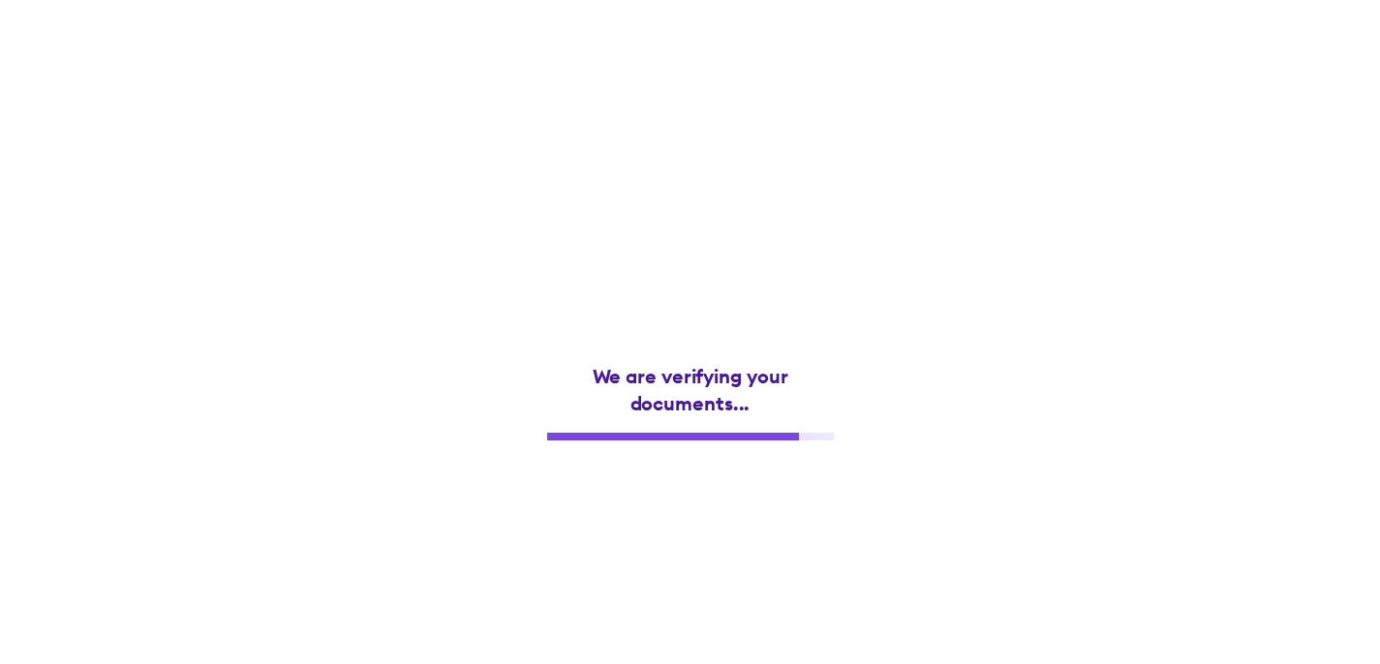
scroll to position [0, 0]
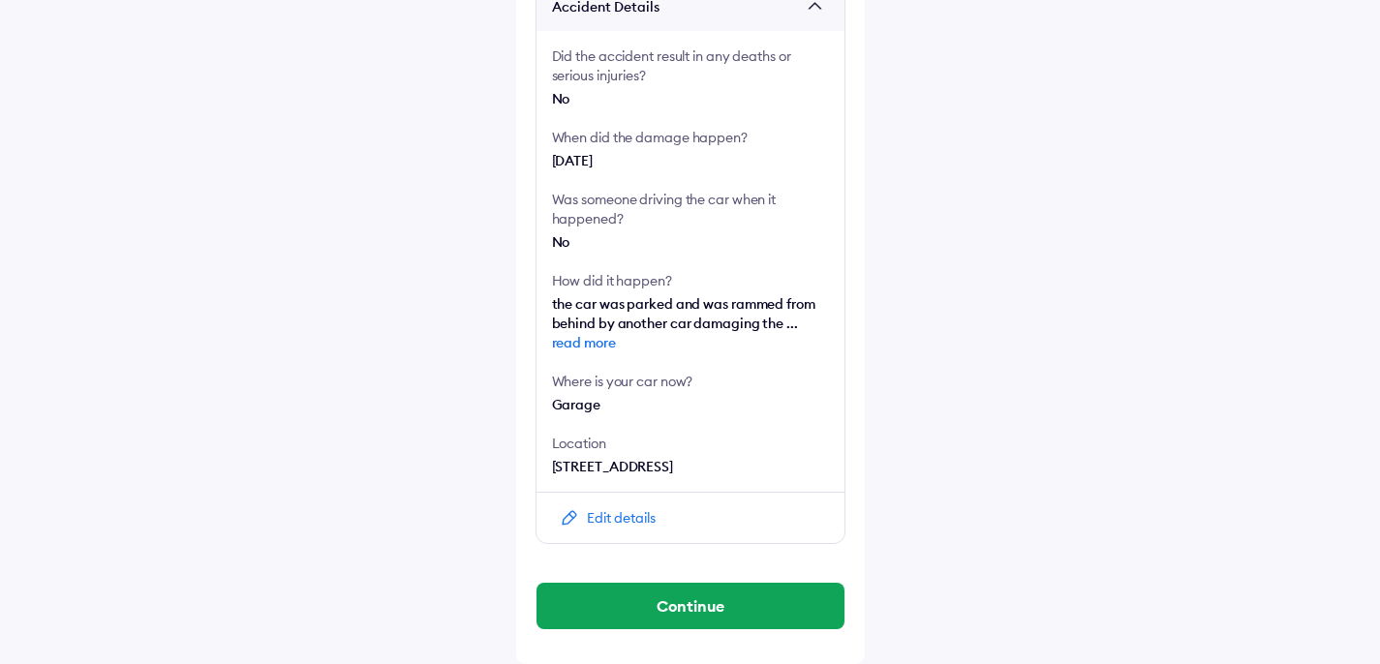
scroll to position [428, 0]
click at [598, 333] on span "read more" at bounding box center [690, 342] width 277 height 19
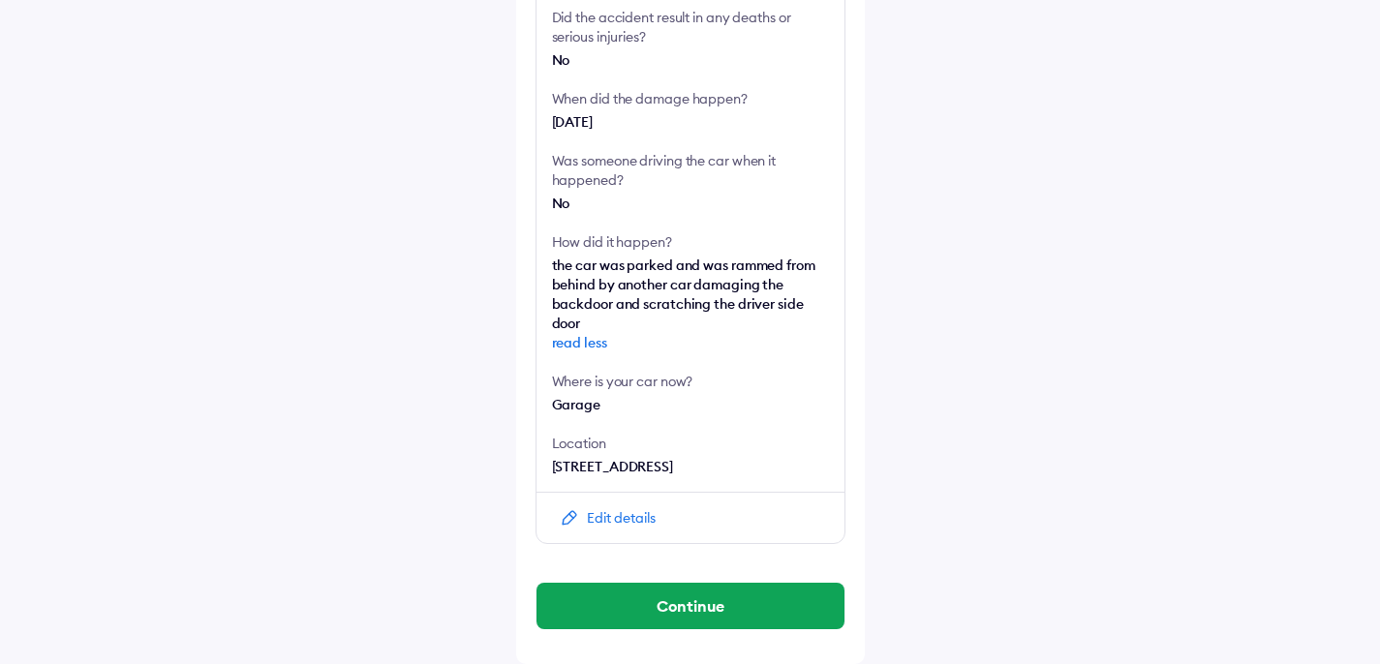
scroll to position [467, 0]
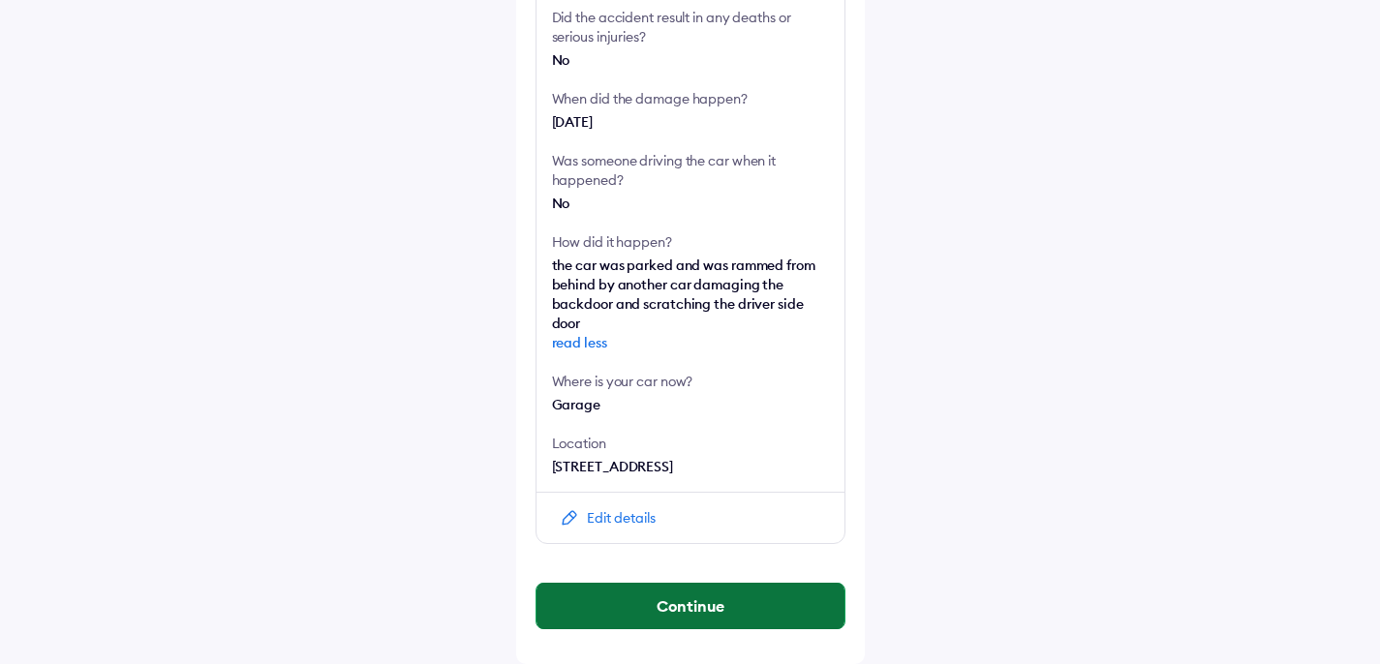
click at [809, 601] on button "Continue" at bounding box center [691, 606] width 308 height 46
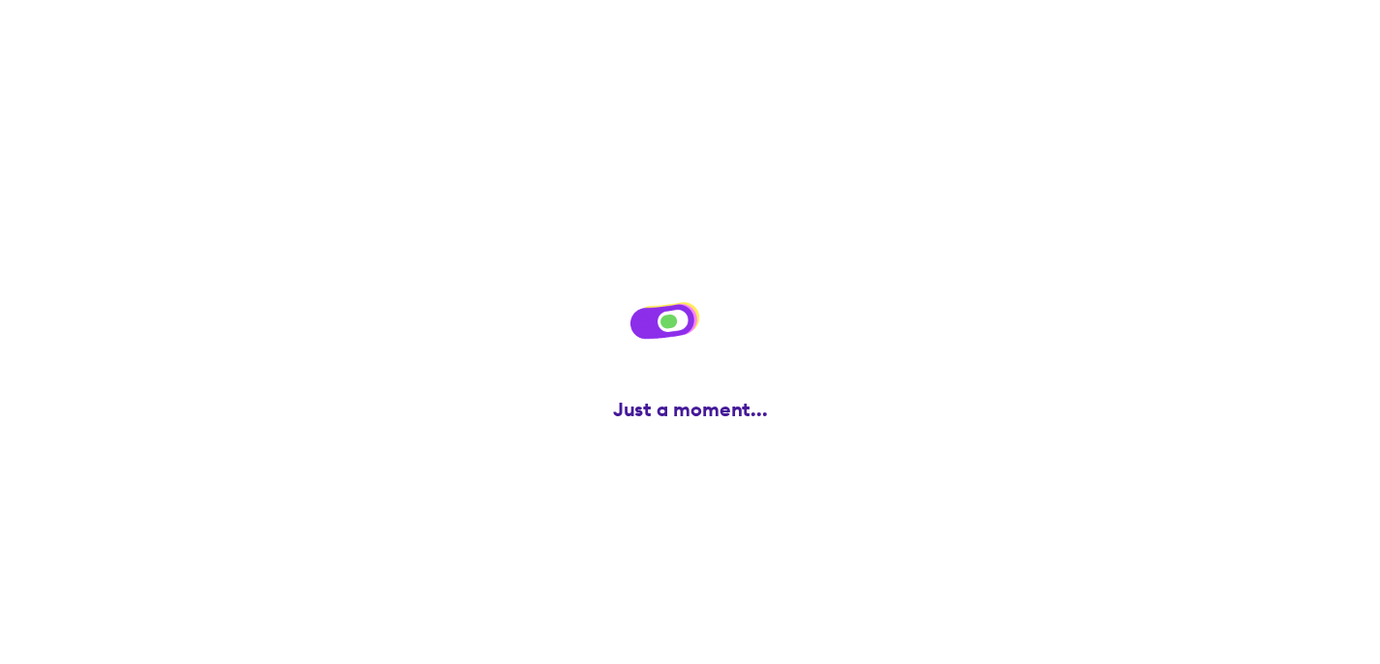
scroll to position [0, 0]
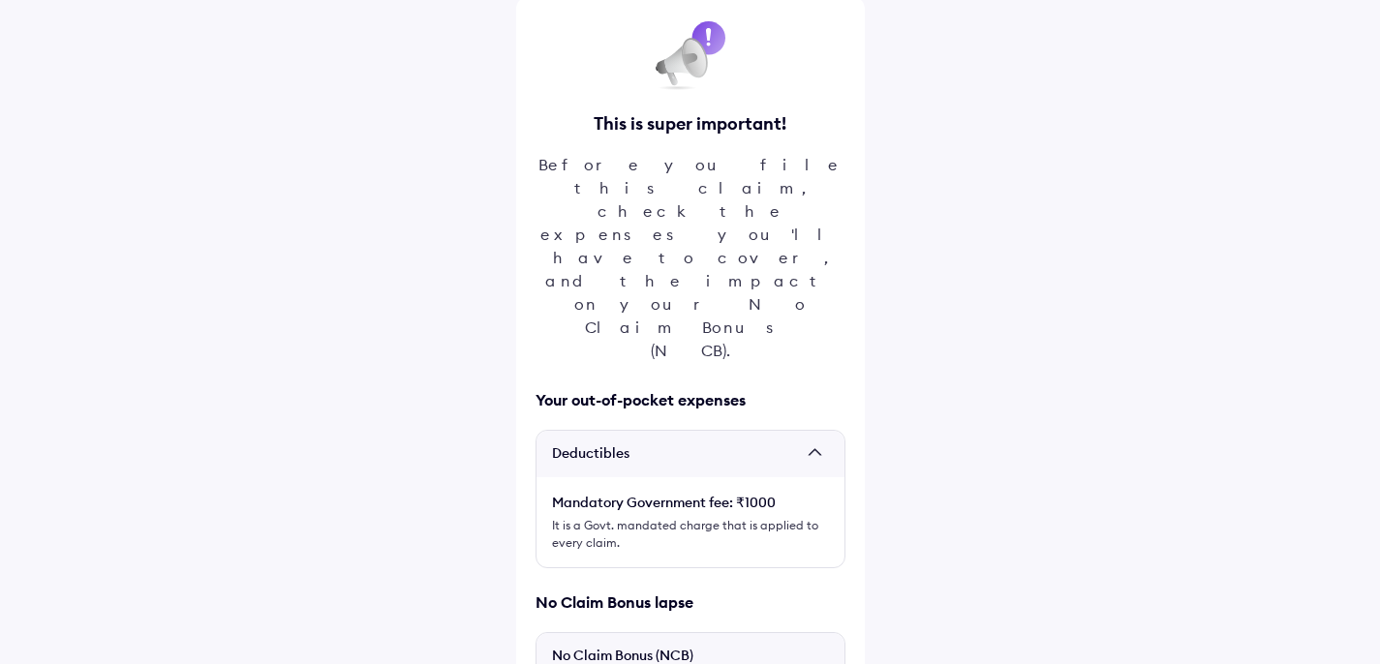
scroll to position [94, 0]
click at [819, 444] on span at bounding box center [819, 453] width 19 height 19
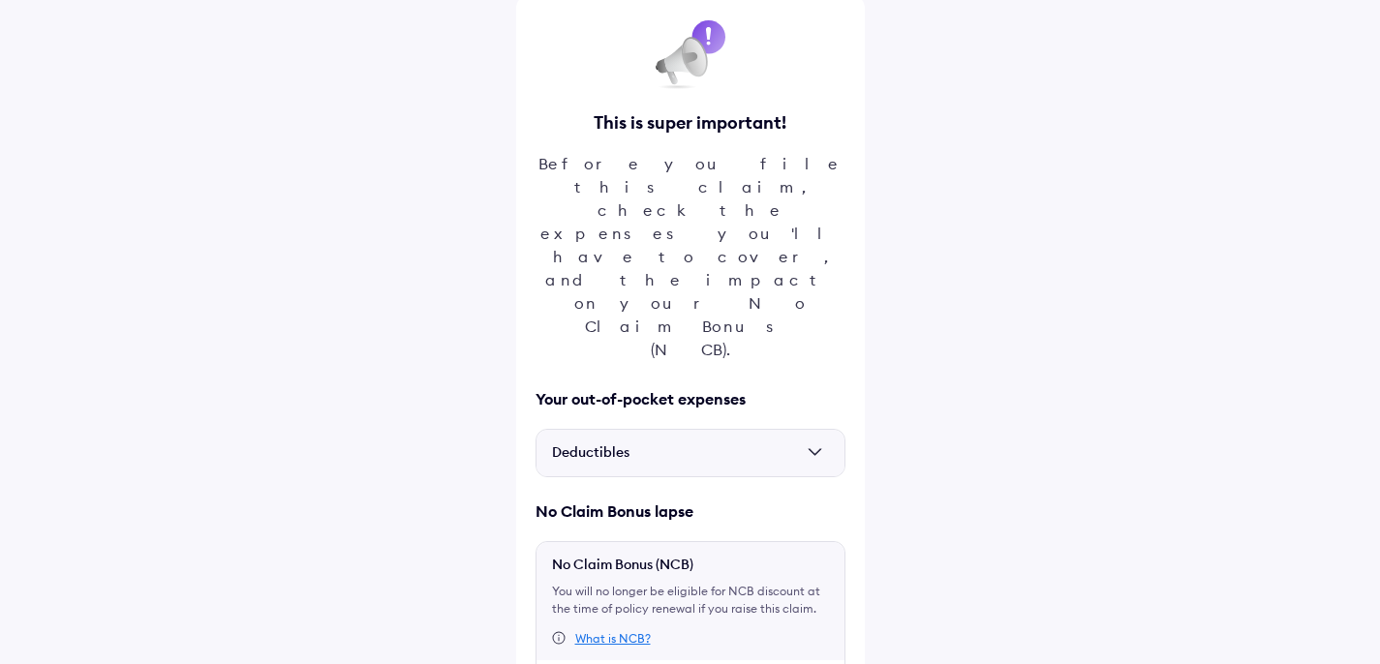
click at [819, 444] on span at bounding box center [819, 453] width 19 height 19
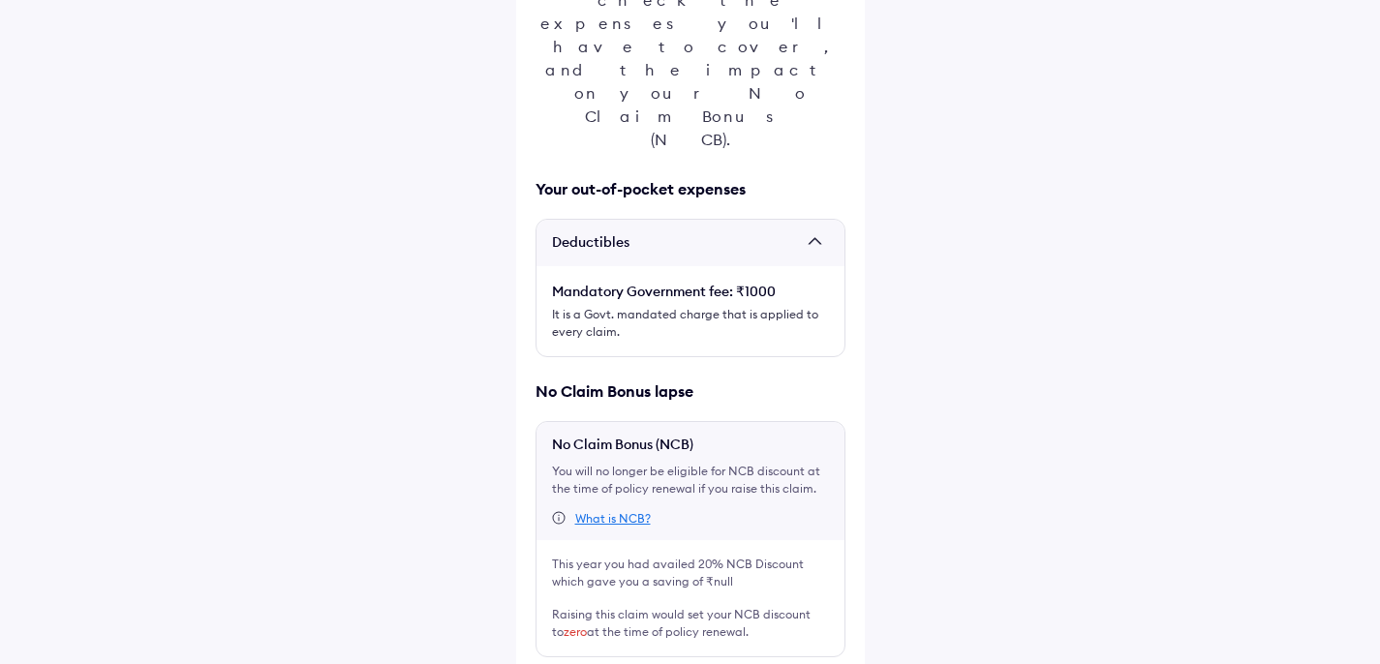
scroll to position [309, 0]
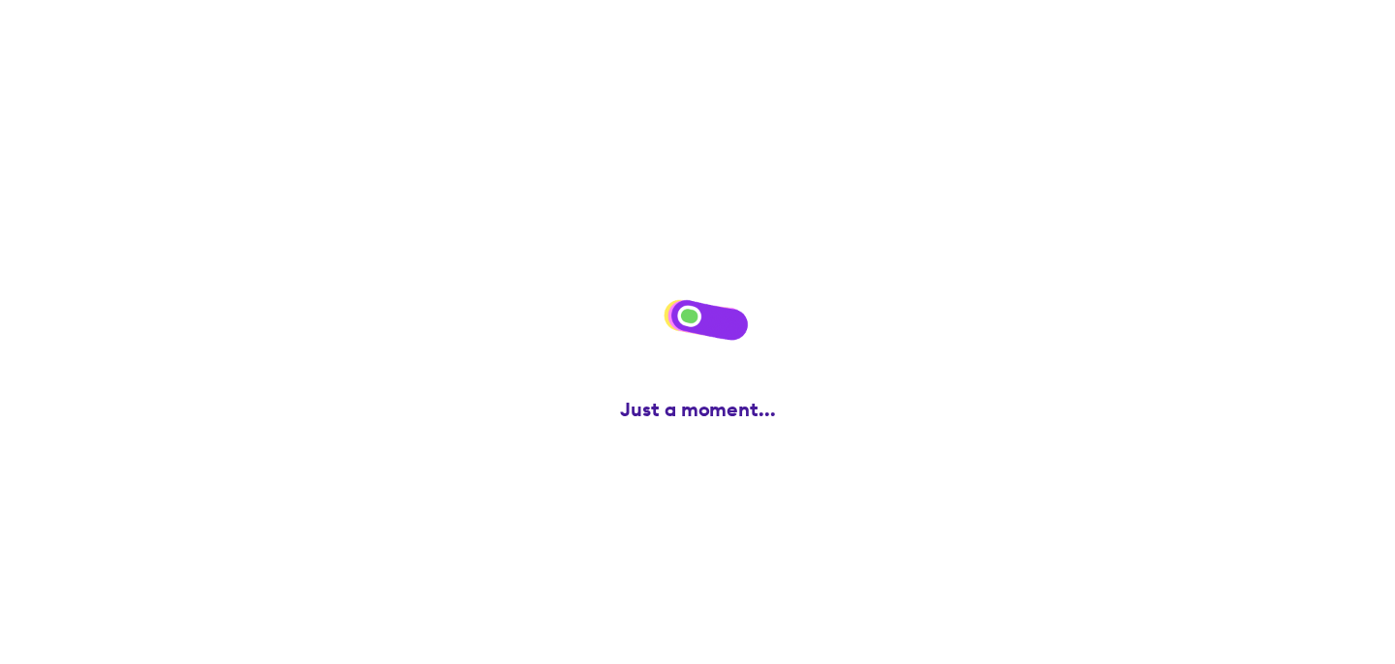
scroll to position [0, 0]
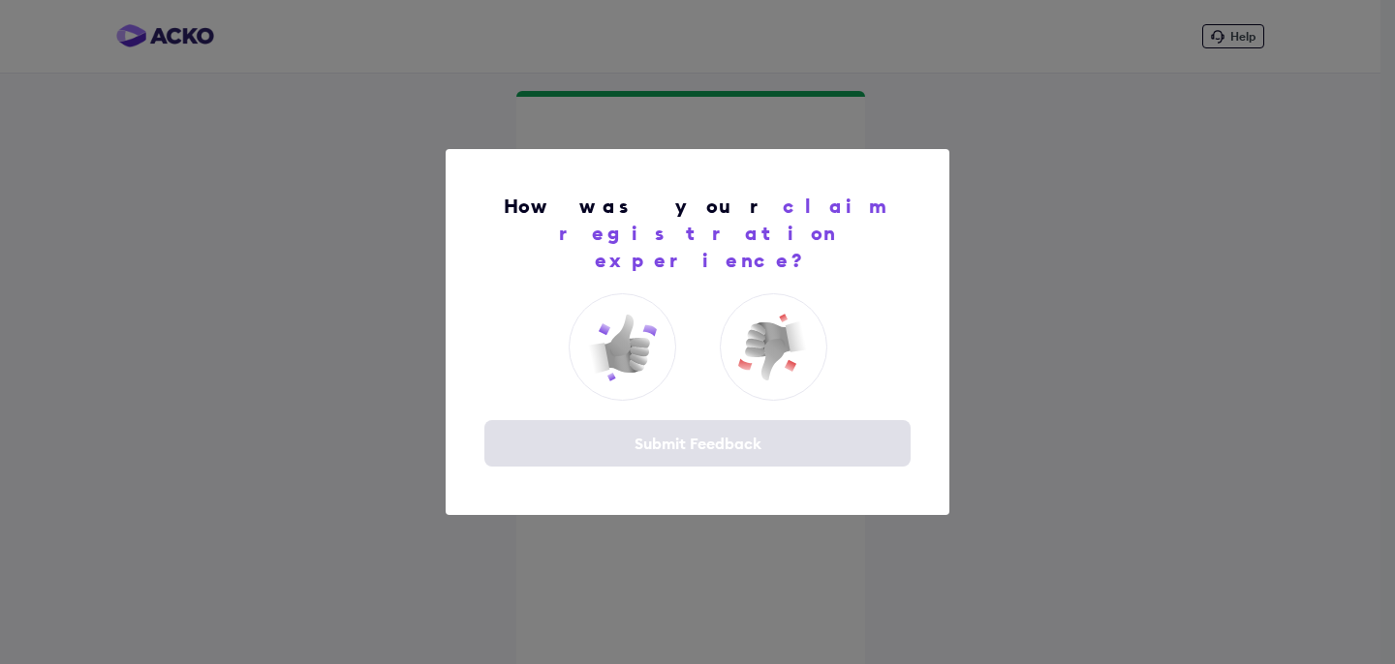
click at [702, 441] on div "Submit Feedback" at bounding box center [697, 443] width 426 height 46
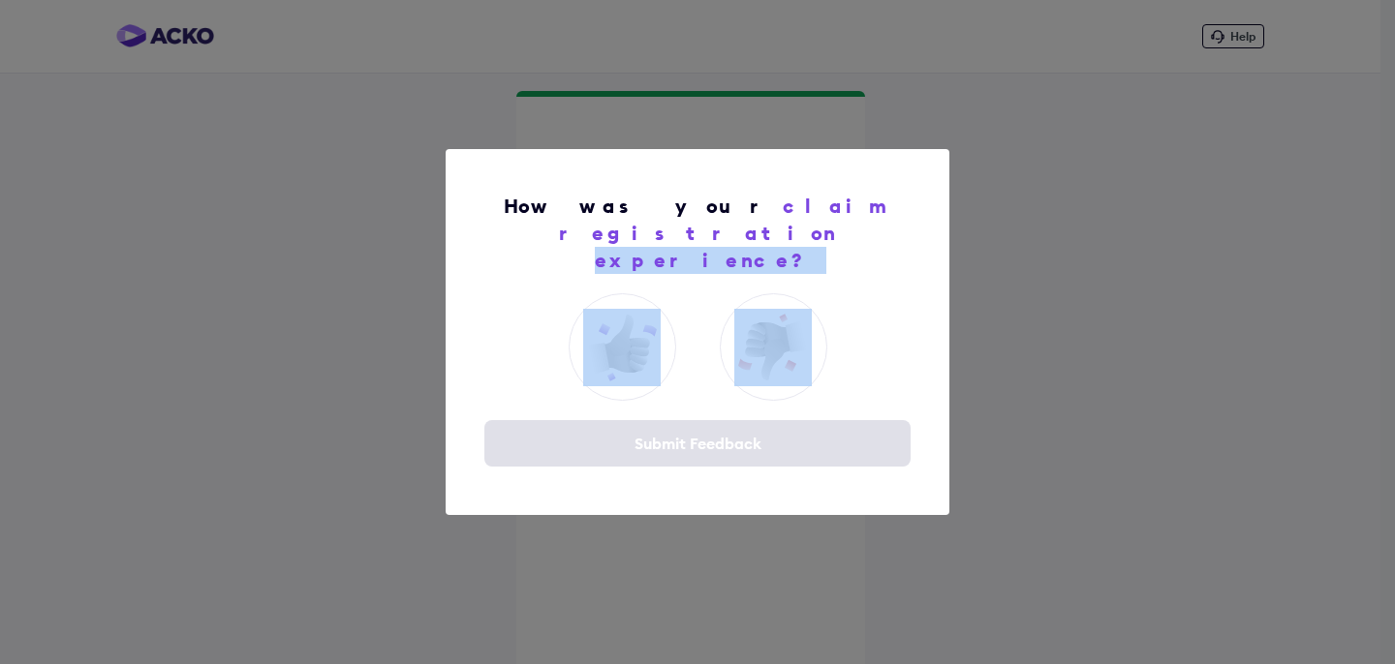
drag, startPoint x: 952, startPoint y: 239, endPoint x: 841, endPoint y: 383, distance: 181.6
click at [883, 363] on div "How was your claim registration experience? Submit Feedback" at bounding box center [697, 332] width 1395 height 664
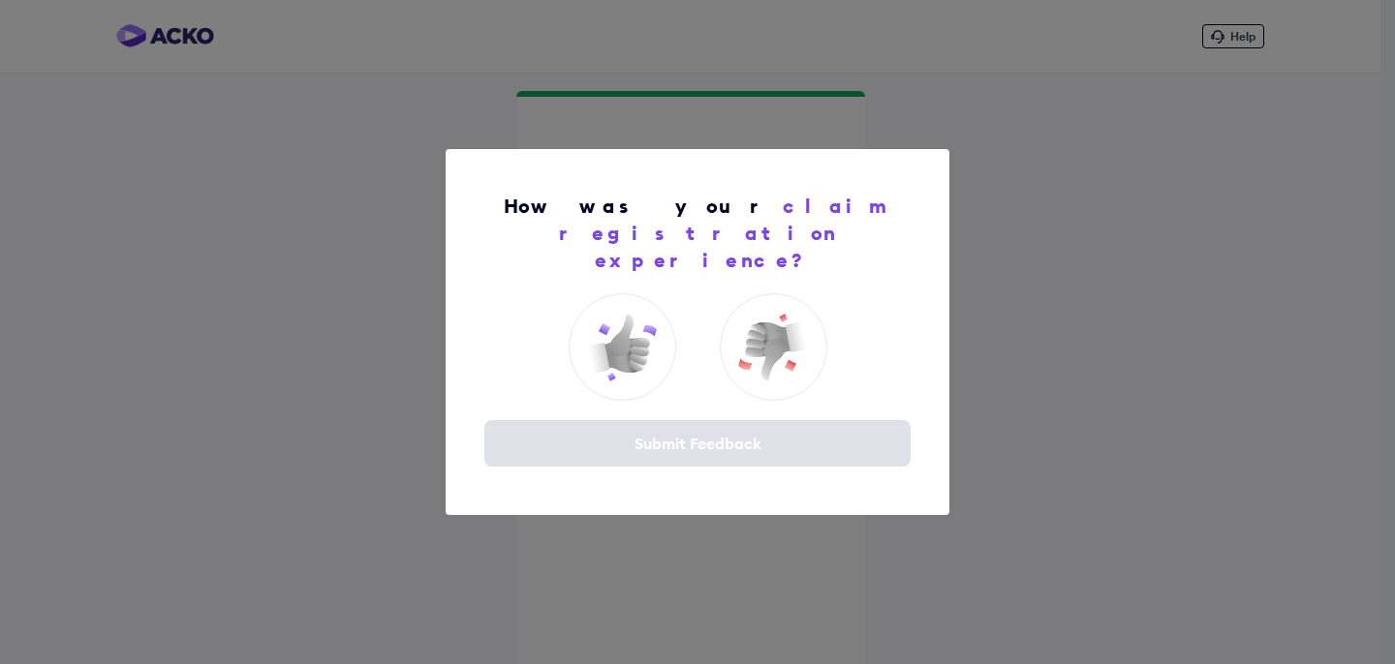
drag, startPoint x: 769, startPoint y: 428, endPoint x: 765, endPoint y: 410, distance: 18.8
click at [768, 425] on div "Submit Feedback" at bounding box center [697, 443] width 426 height 46
click at [612, 329] on img at bounding box center [621, 347] width 77 height 77
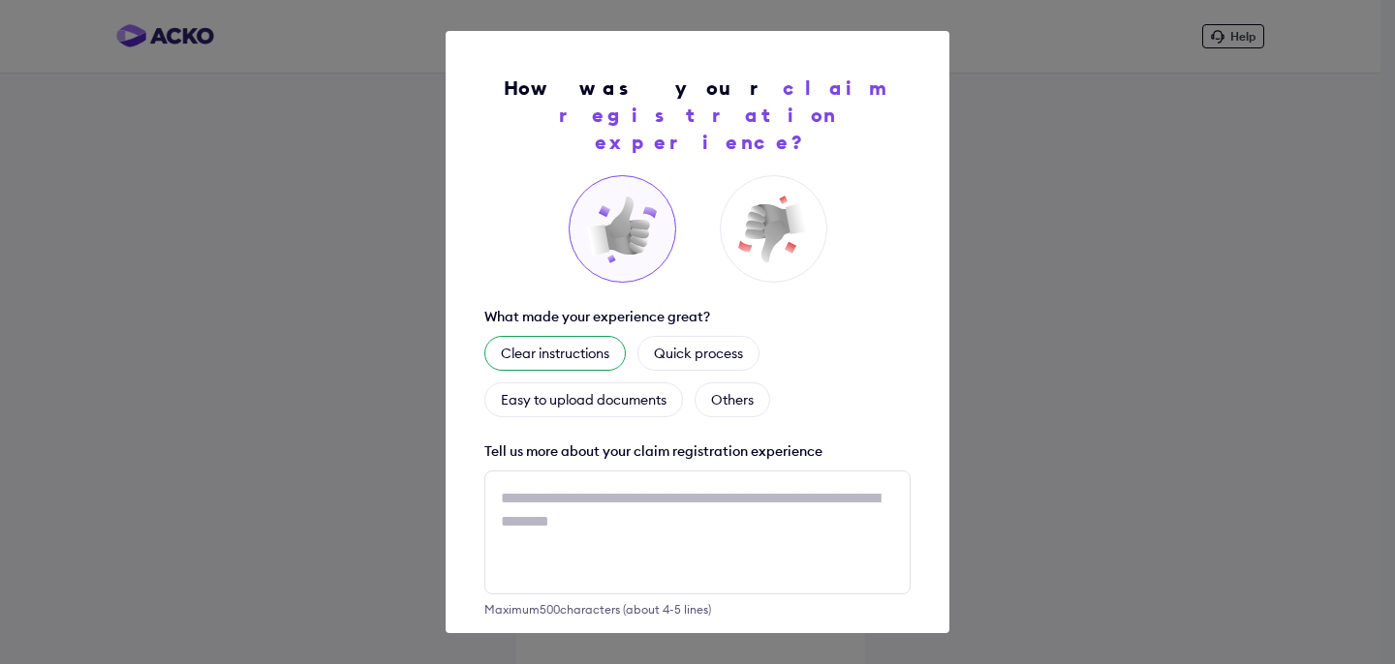
click at [618, 336] on div "Clear instructions" at bounding box center [554, 353] width 141 height 35
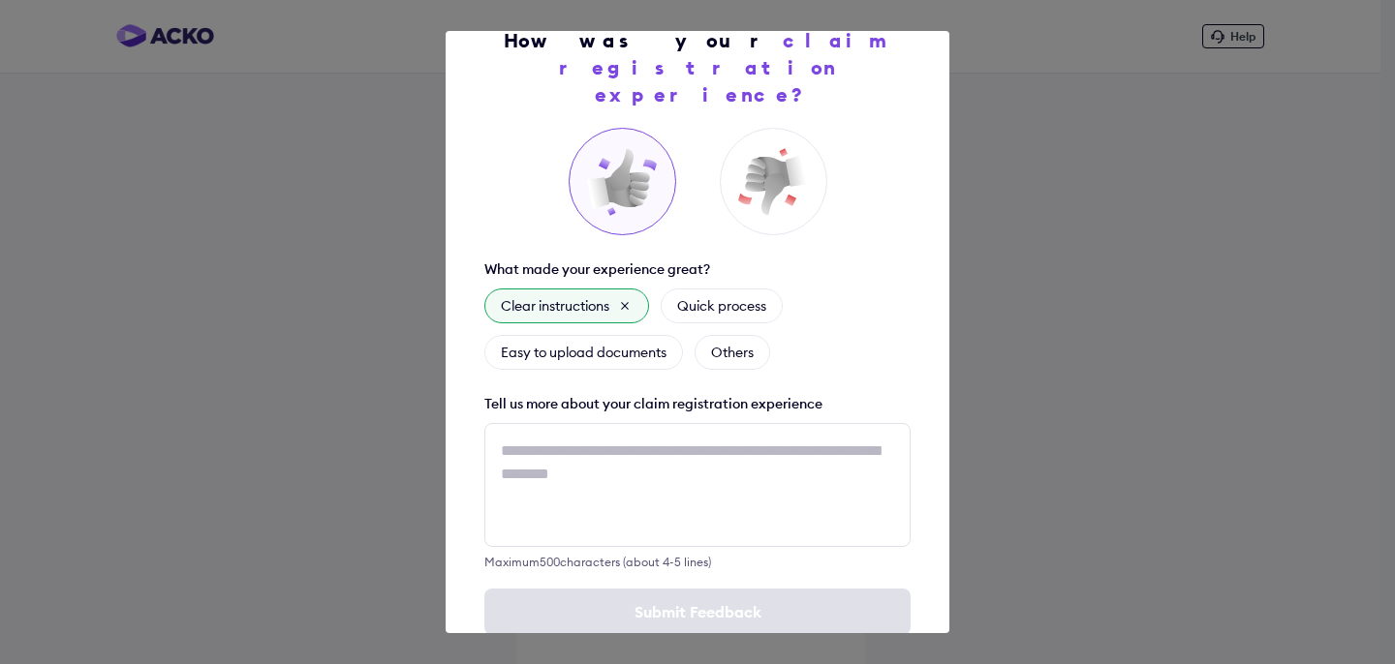
scroll to position [46, 0]
click at [599, 336] on div "Easy to upload documents" at bounding box center [583, 353] width 199 height 35
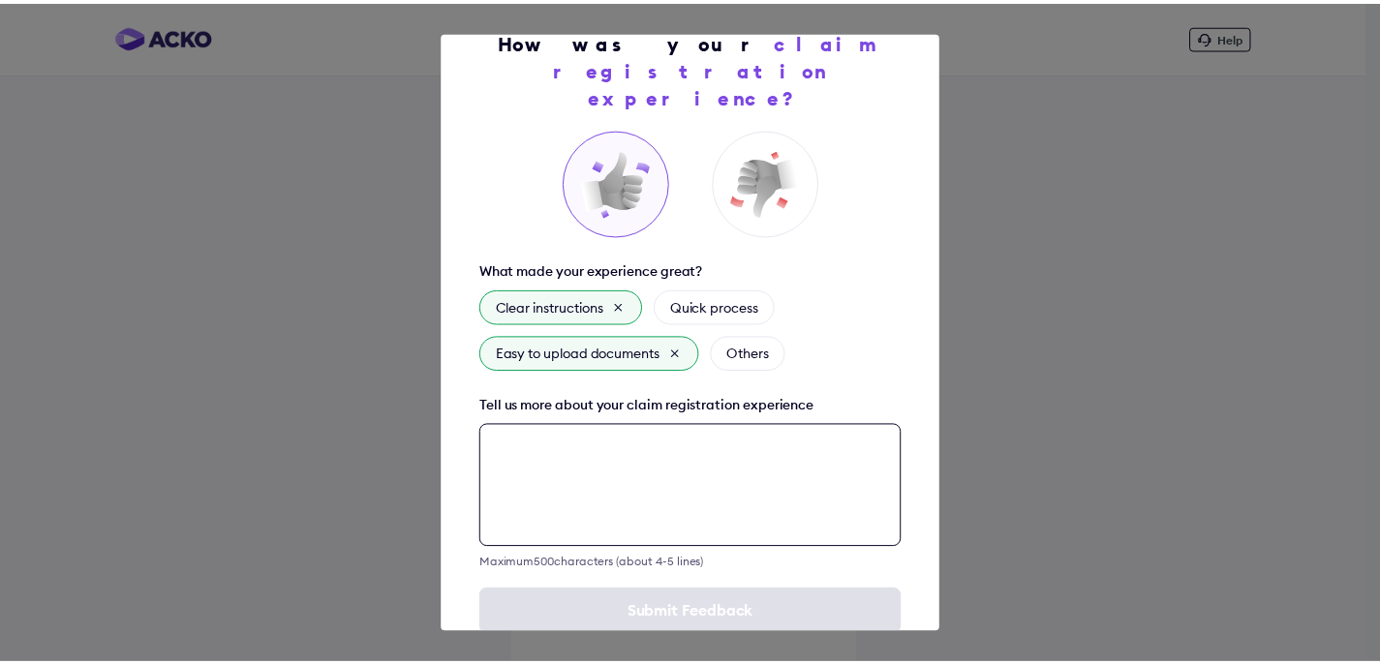
scroll to position [71, 0]
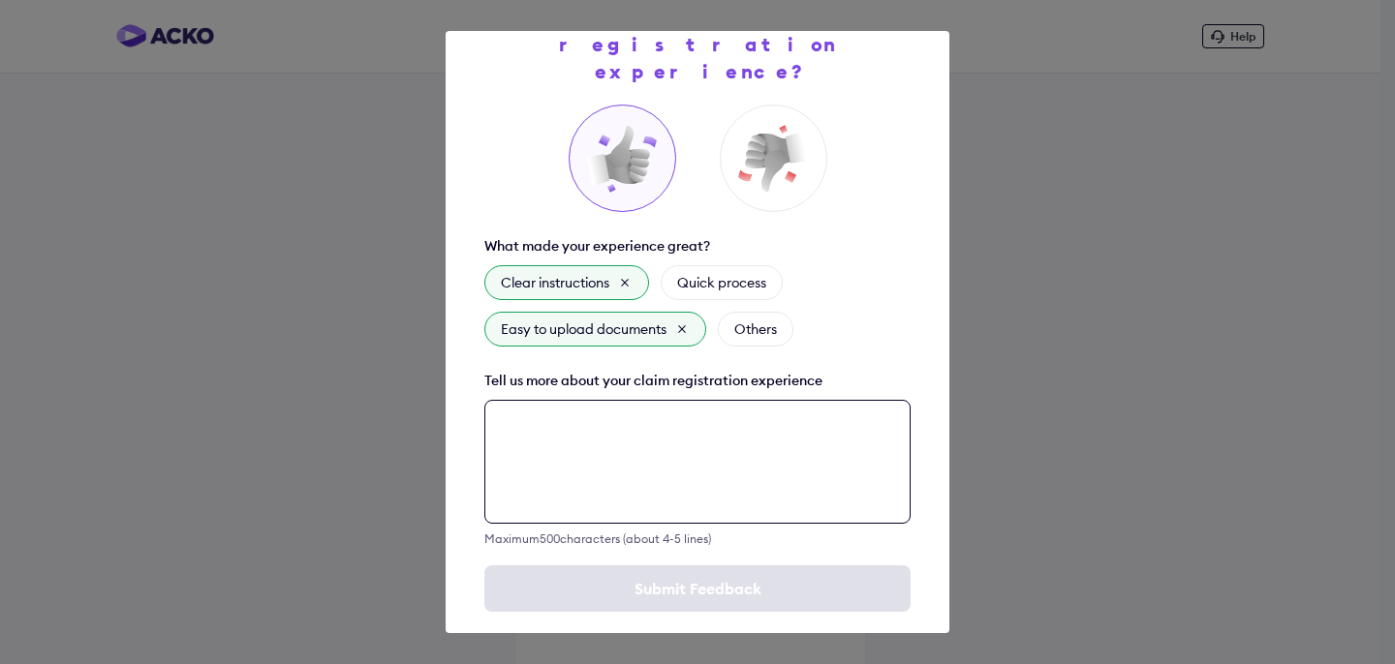
click at [631, 419] on textarea at bounding box center [697, 462] width 426 height 124
click at [706, 430] on textarea at bounding box center [697, 462] width 426 height 124
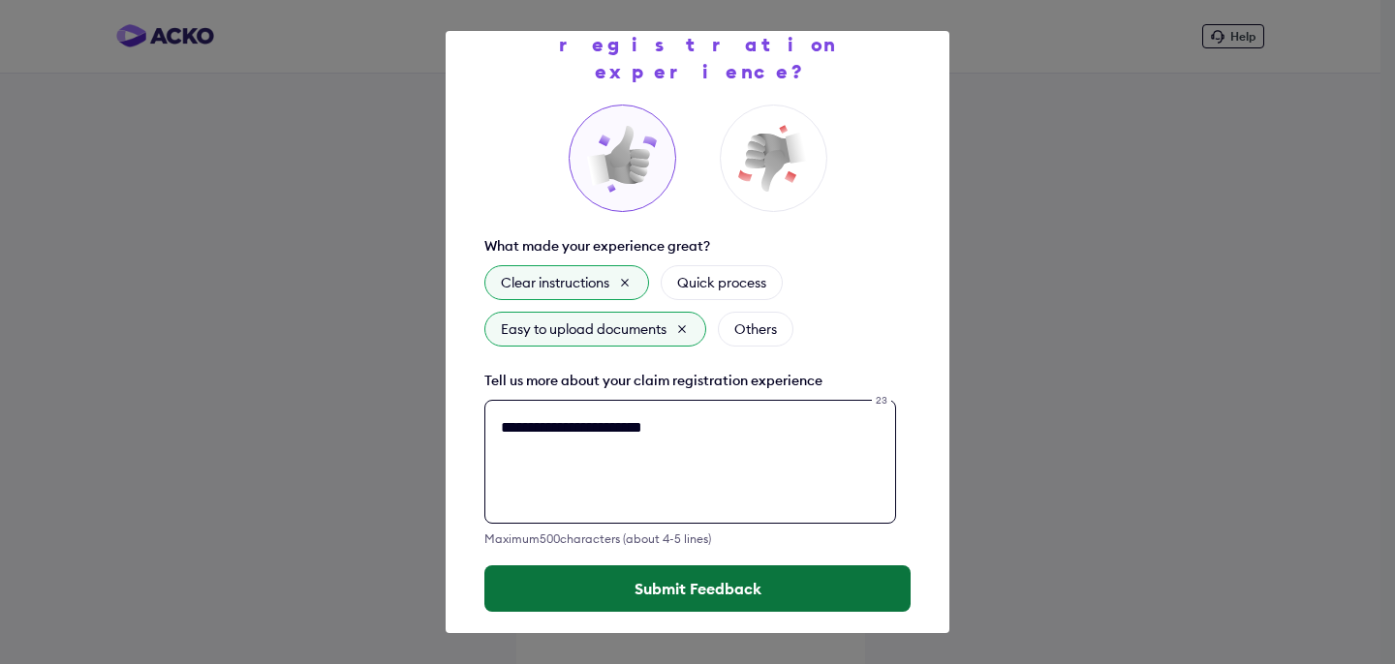
type textarea "**********"
click at [537, 566] on button "Submit Feedback" at bounding box center [697, 589] width 426 height 46
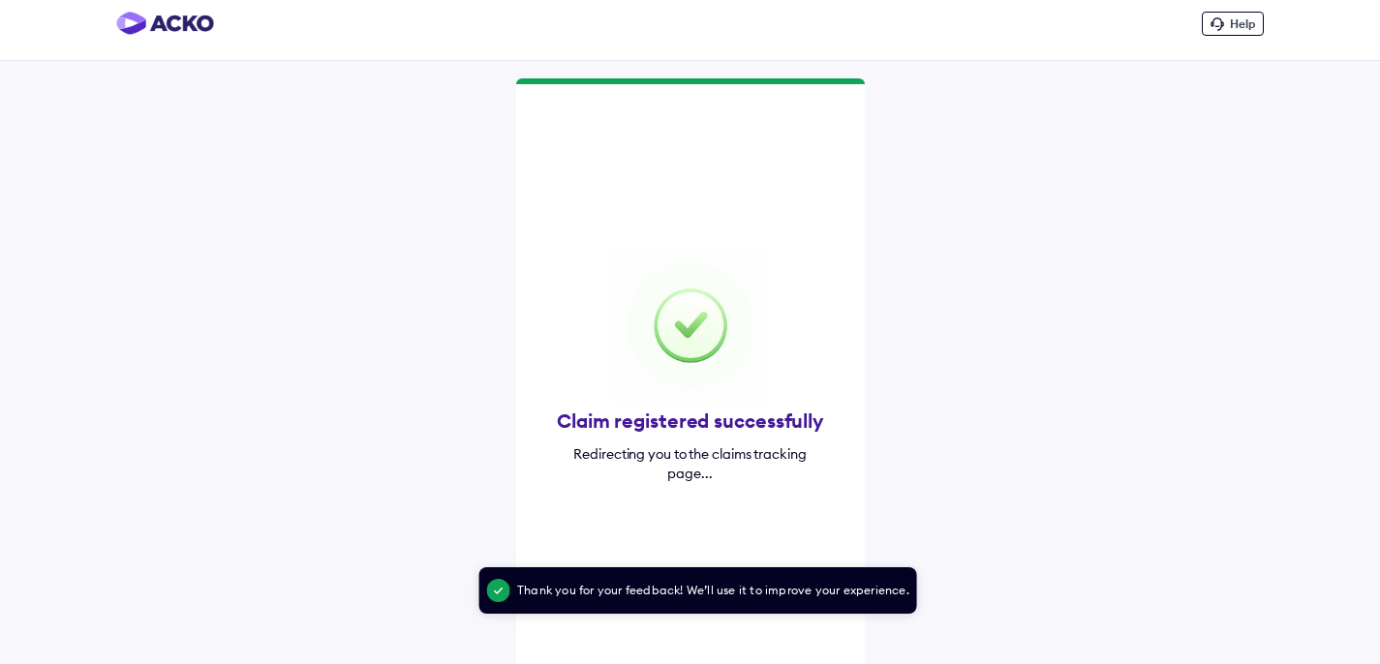
scroll to position [19, 0]
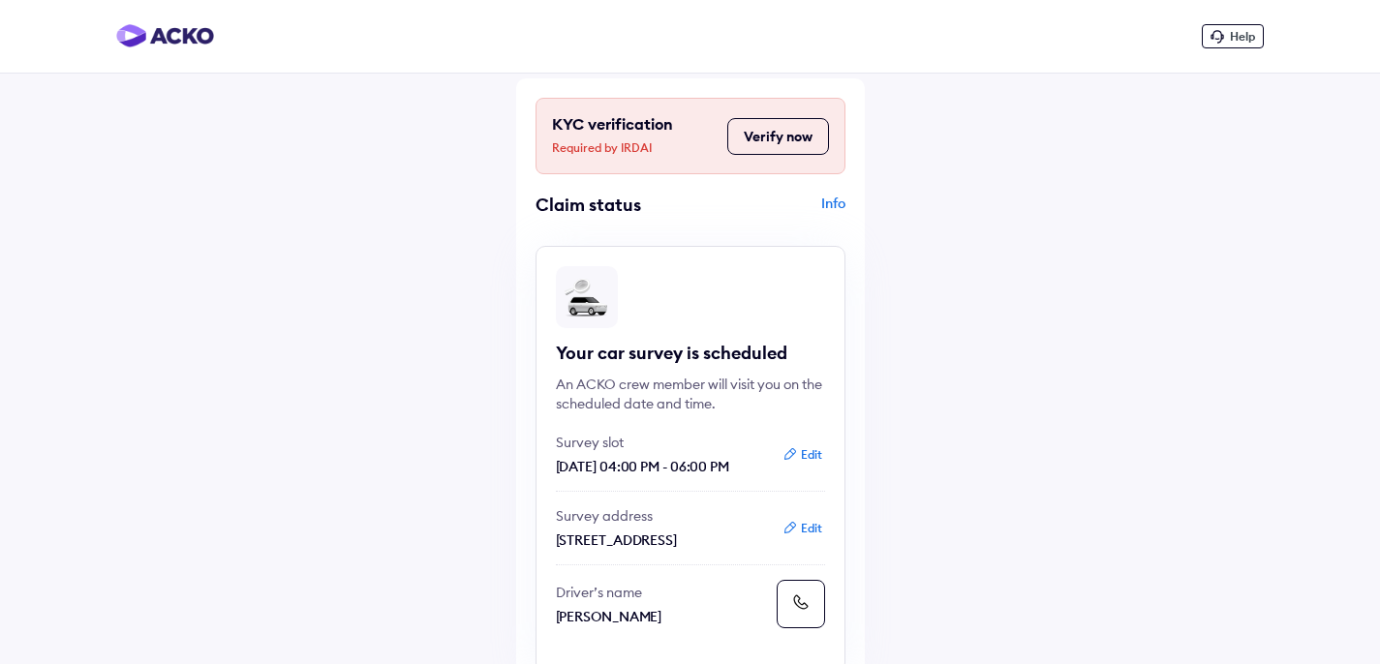
click at [163, 38] on img at bounding box center [165, 35] width 98 height 23
